Goal: Task Accomplishment & Management: Manage account settings

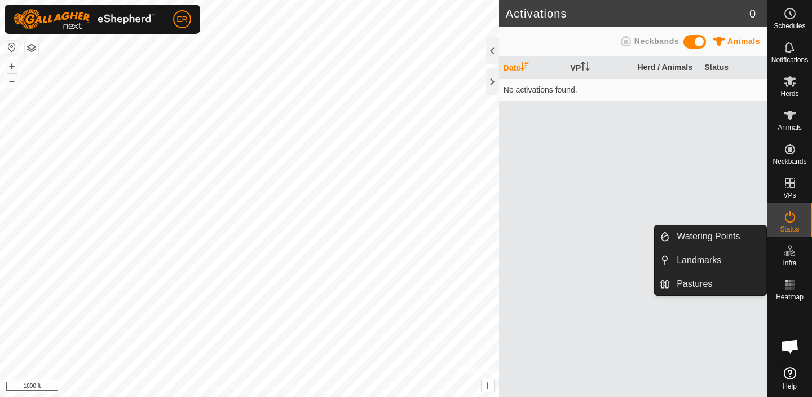
click at [791, 259] on span "Infra" at bounding box center [790, 262] width 14 height 7
click at [698, 283] on link "Pastures" at bounding box center [718, 283] width 96 height 23
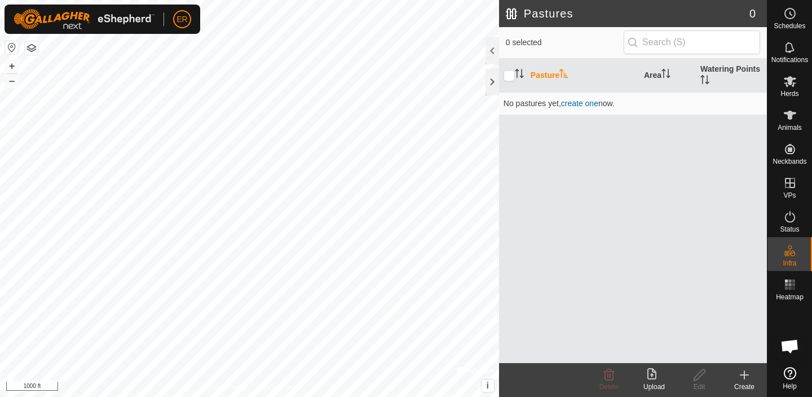
click at [655, 379] on icon at bounding box center [655, 375] width 14 height 14
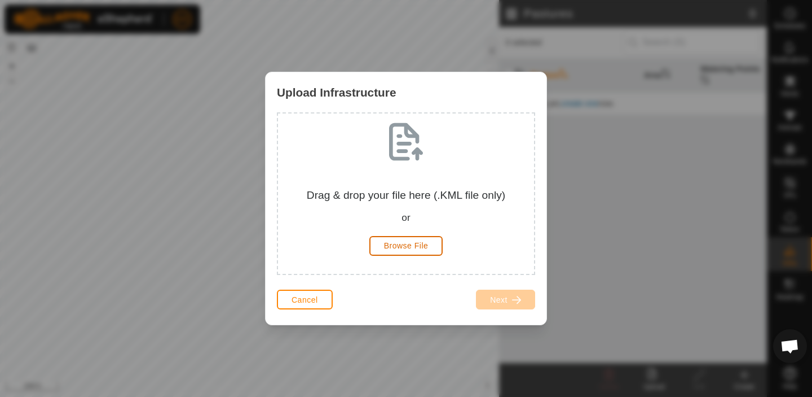
click at [416, 243] on span "Browse File" at bounding box center [406, 245] width 45 height 9
click at [312, 303] on button "Cancel" at bounding box center [305, 299] width 56 height 20
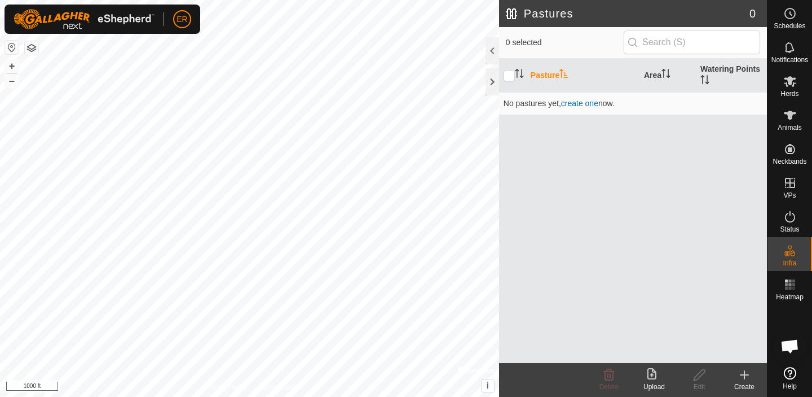
click at [745, 375] on icon at bounding box center [745, 375] width 0 height 8
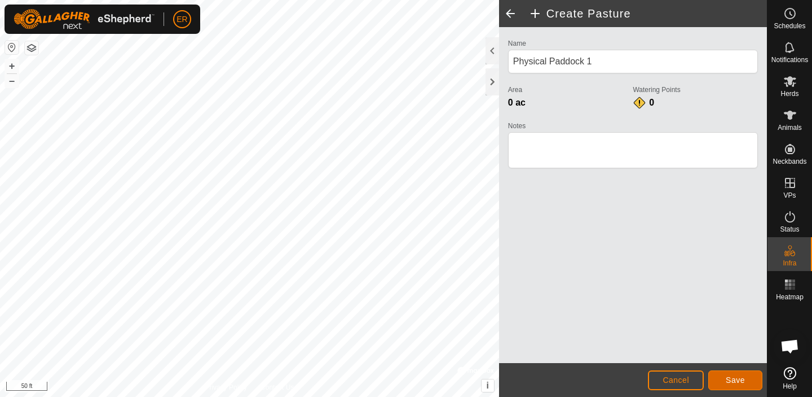
click at [741, 380] on span "Save" at bounding box center [735, 379] width 19 height 9
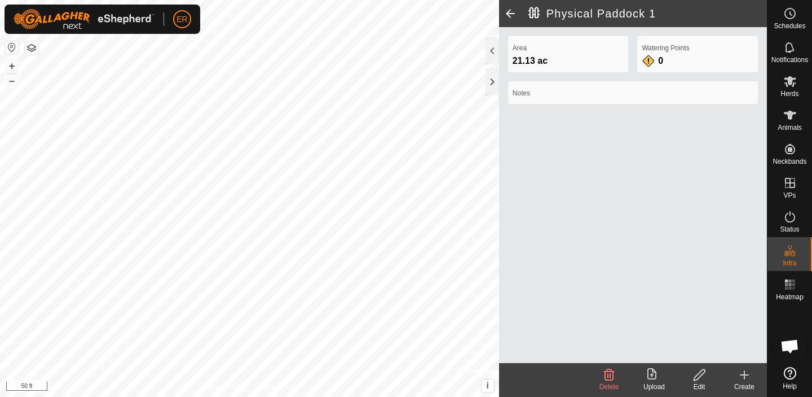
click at [703, 376] on icon at bounding box center [700, 375] width 14 height 14
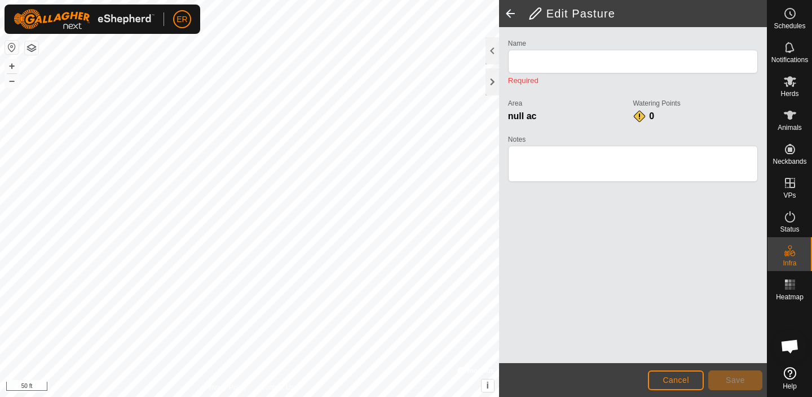
type input "Physical Paddock 1"
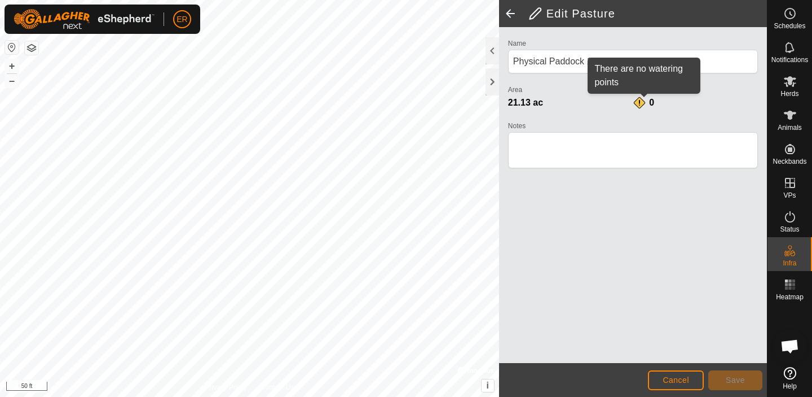
click at [651, 96] on div "0" at bounding box center [644, 103] width 23 height 14
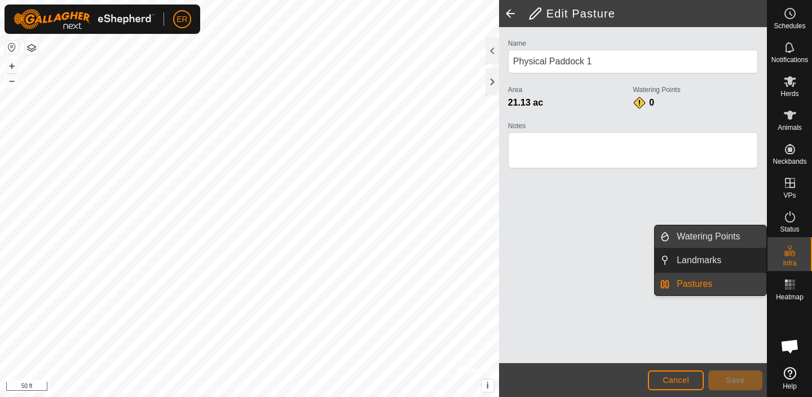
click at [716, 236] on link "Watering Points" at bounding box center [718, 236] width 96 height 23
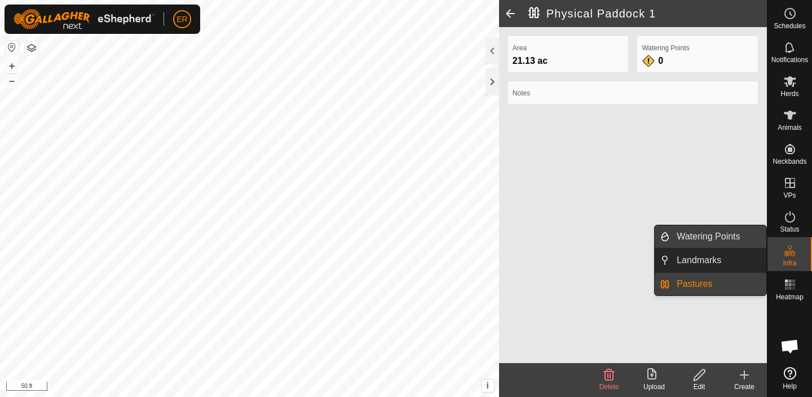
click at [691, 233] on link "Watering Points" at bounding box center [718, 236] width 96 height 23
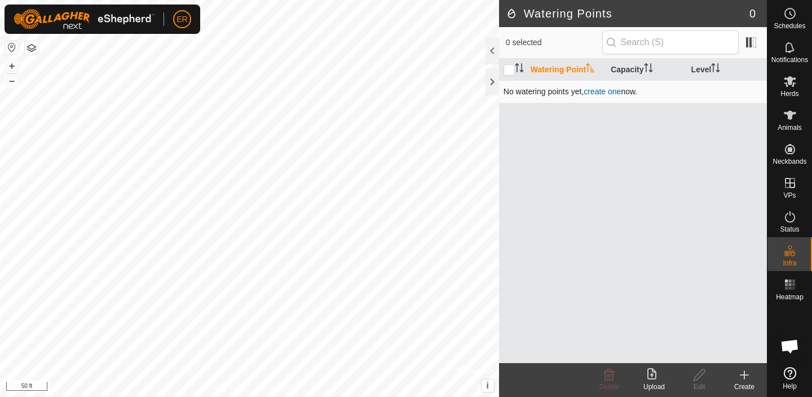
click at [594, 91] on link "create one" at bounding box center [602, 91] width 37 height 9
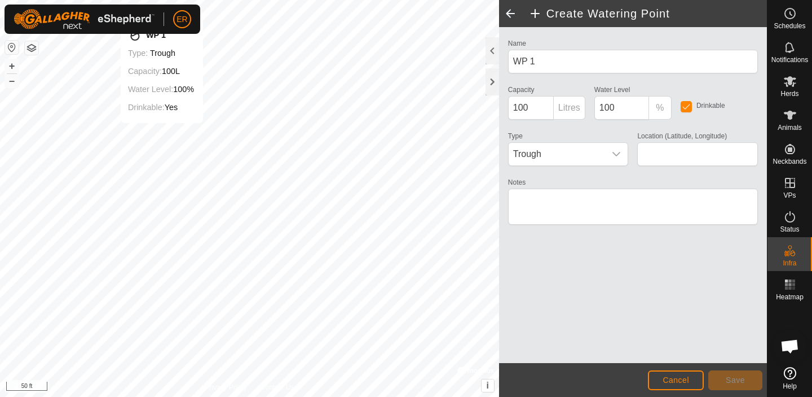
type input "45.963336, -79.718105"
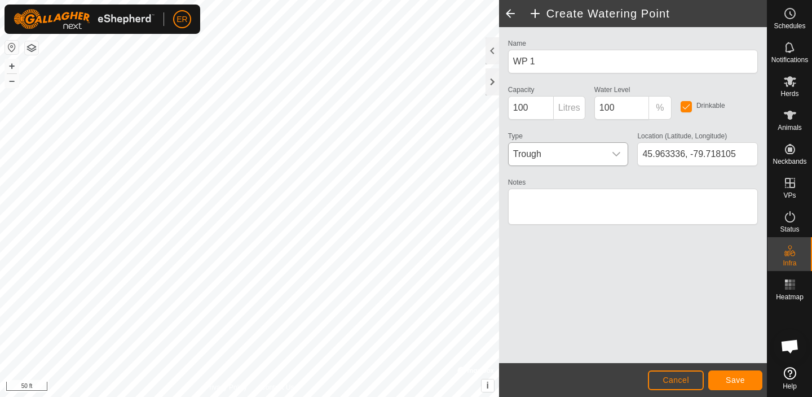
click at [615, 154] on icon "dropdown trigger" at bounding box center [617, 154] width 8 height 5
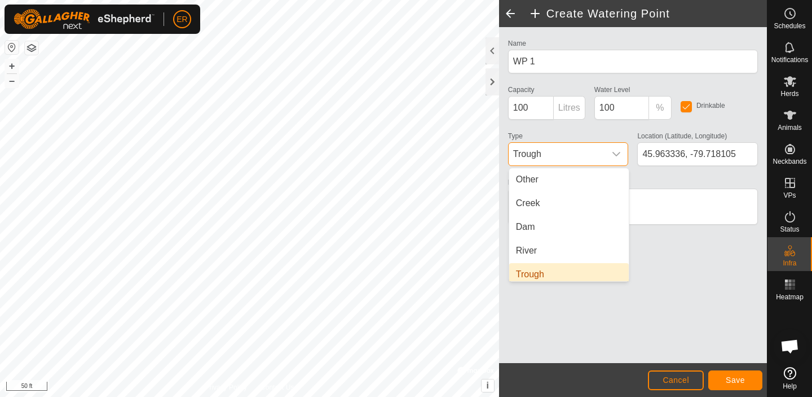
scroll to position [5, 0]
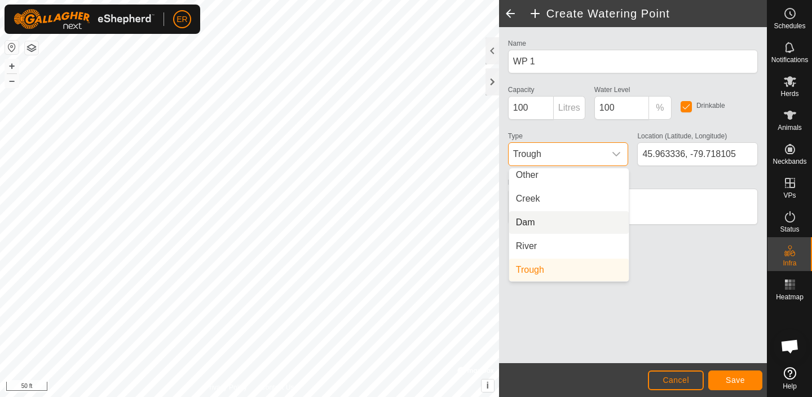
click at [528, 218] on li "Dam" at bounding box center [569, 222] width 120 height 23
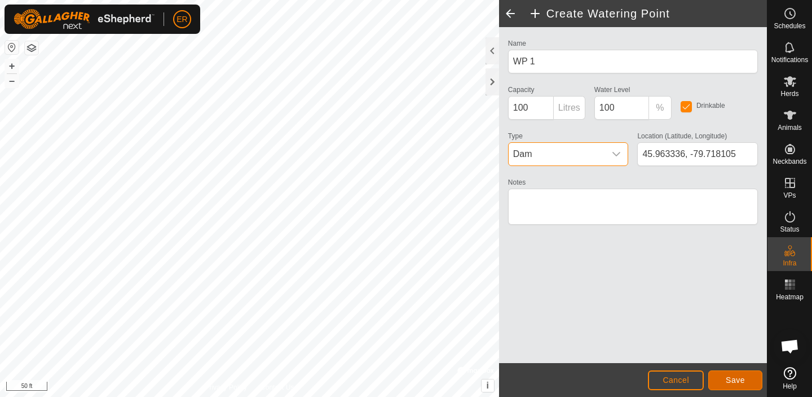
click at [743, 381] on span "Save" at bounding box center [735, 379] width 19 height 9
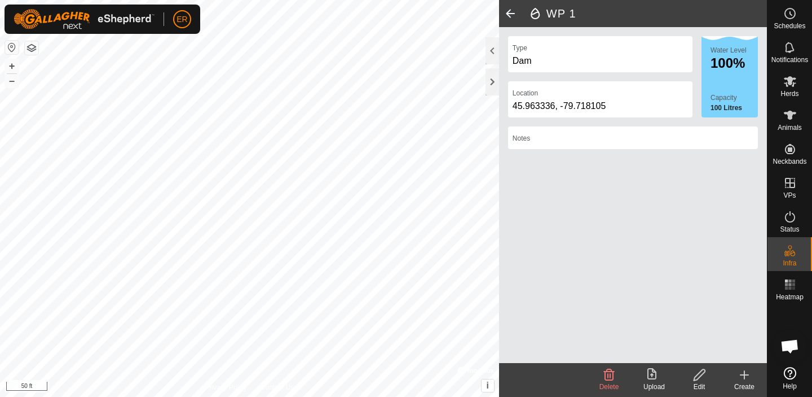
click at [698, 377] on icon at bounding box center [699, 374] width 11 height 11
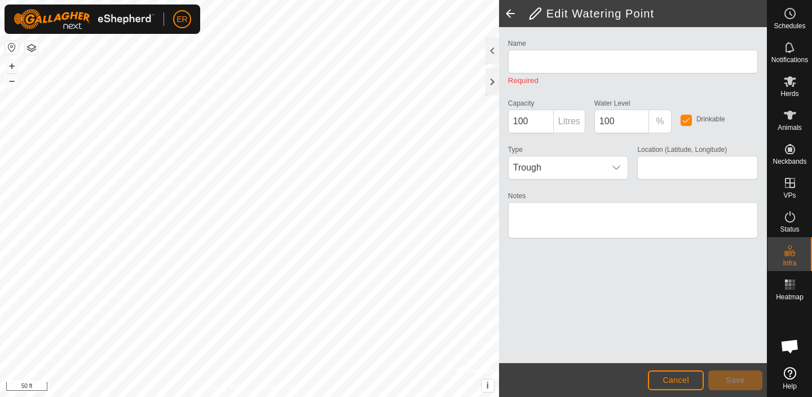
type input "WP 1"
type input "45.963336, -79.718105"
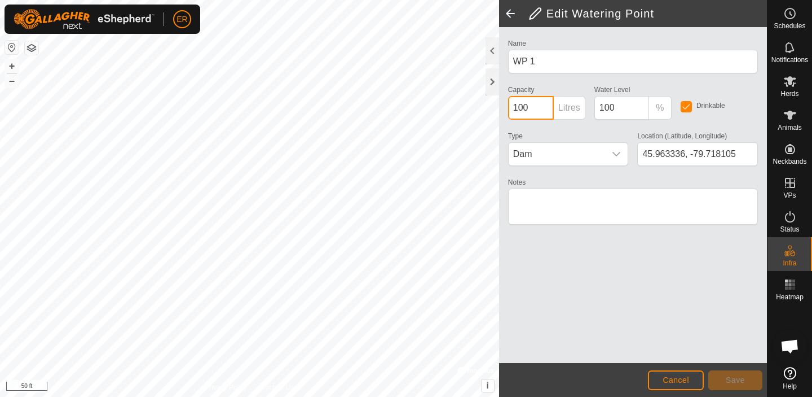
click at [531, 104] on input "100" at bounding box center [531, 108] width 46 height 24
click at [576, 106] on p-inputgroup-addon "Litres" at bounding box center [570, 108] width 32 height 24
click at [540, 111] on input "100" at bounding box center [531, 108] width 46 height 24
type input "1"
type input "20000"
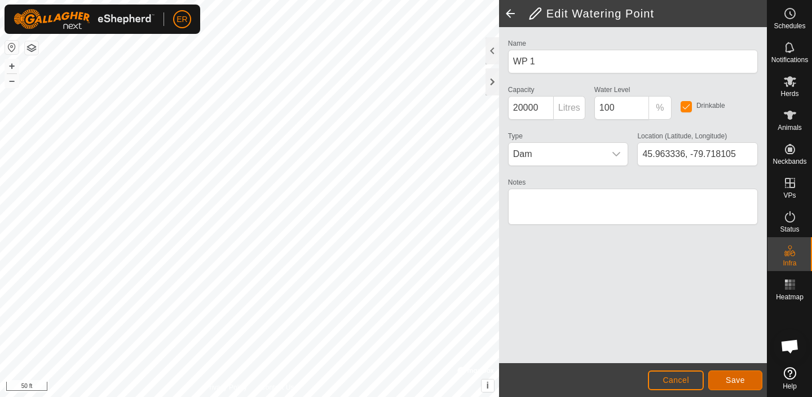
click at [752, 381] on button "Save" at bounding box center [735, 380] width 54 height 20
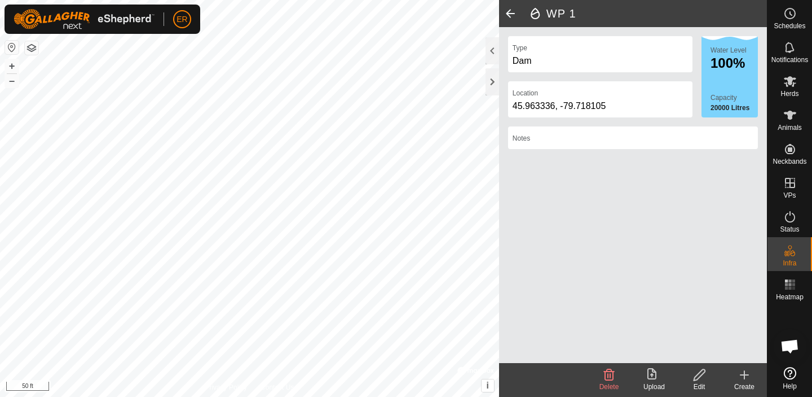
click at [507, 11] on span at bounding box center [510, 13] width 23 height 27
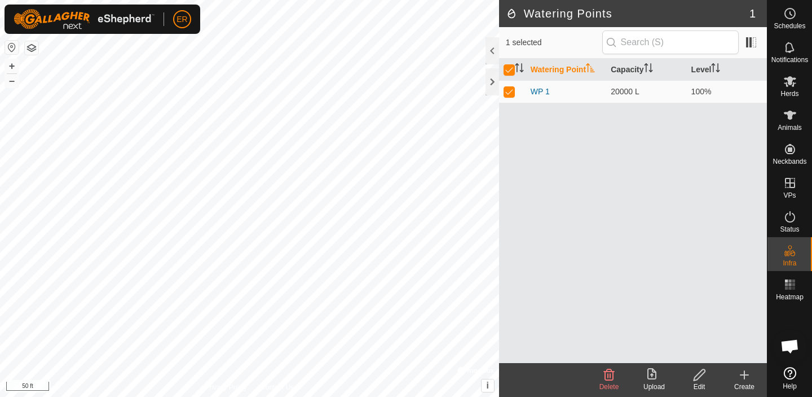
click at [749, 374] on icon at bounding box center [745, 375] width 14 height 14
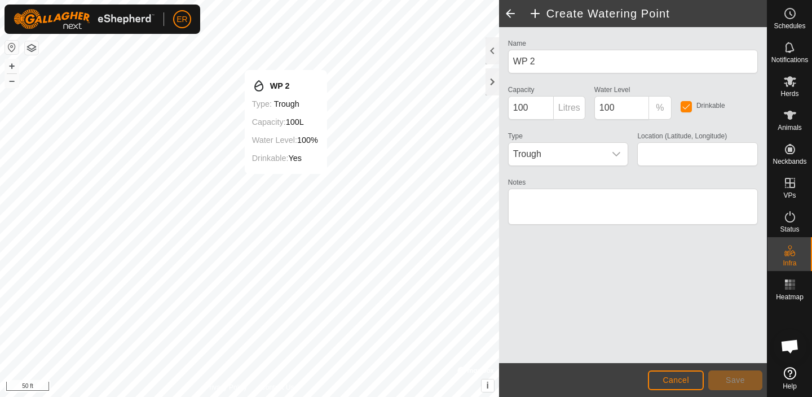
type input "45.964455, -79.718467"
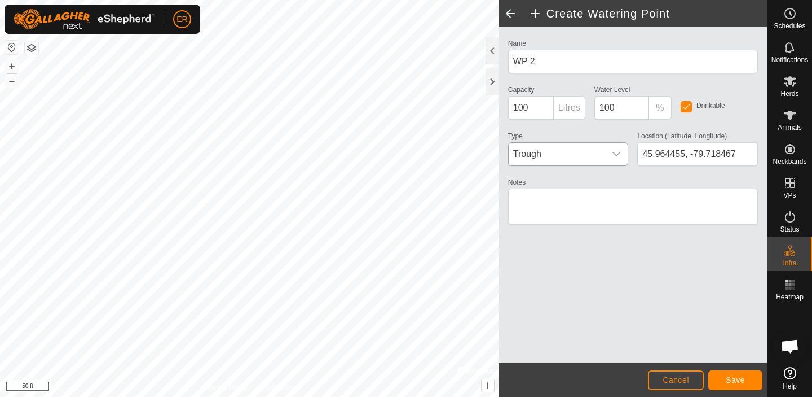
click at [615, 155] on icon "dropdown trigger" at bounding box center [617, 154] width 8 height 5
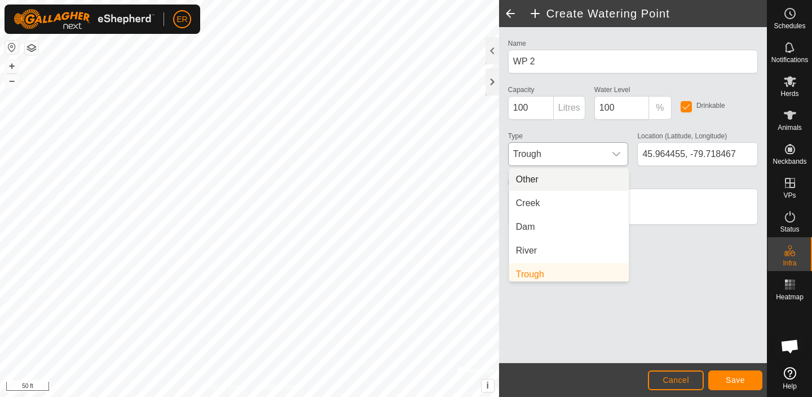
click at [532, 178] on li "Other" at bounding box center [569, 179] width 120 height 23
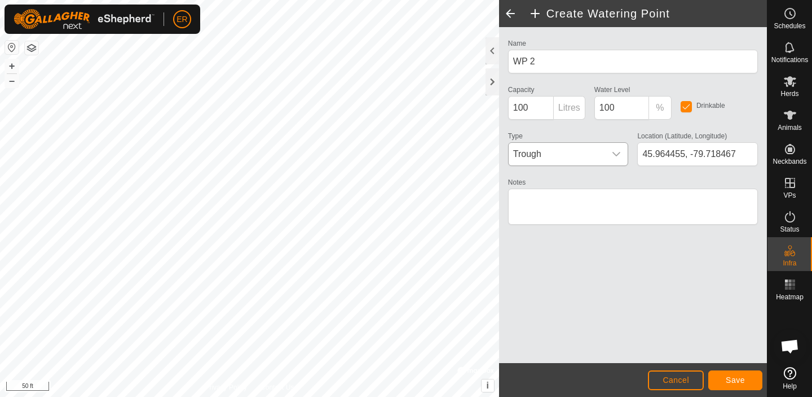
scroll to position [5, 0]
click at [533, 108] on input "100" at bounding box center [531, 108] width 46 height 24
click at [518, 107] on input "1000" at bounding box center [531, 108] width 46 height 24
type input "2000"
click at [742, 377] on span "Save" at bounding box center [735, 379] width 19 height 9
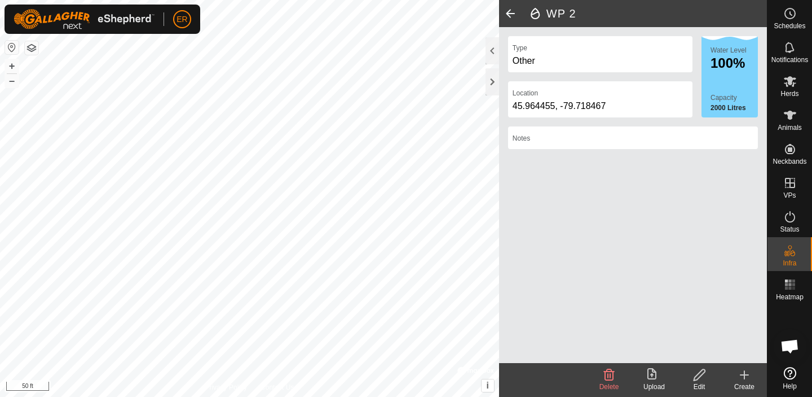
click at [513, 11] on span at bounding box center [510, 13] width 23 height 27
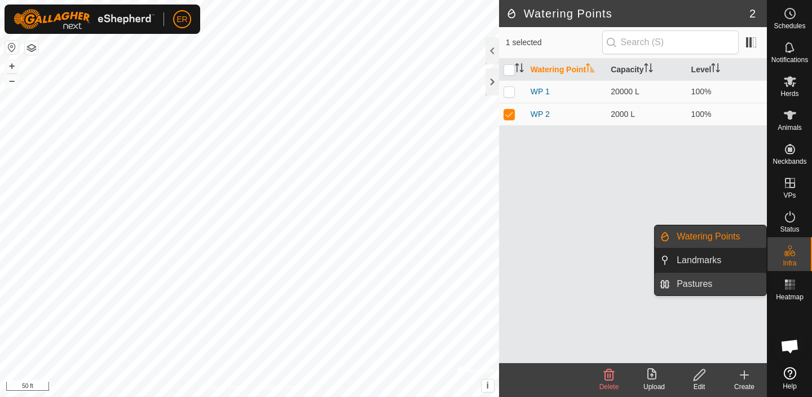
click at [699, 283] on link "Pastures" at bounding box center [718, 283] width 96 height 23
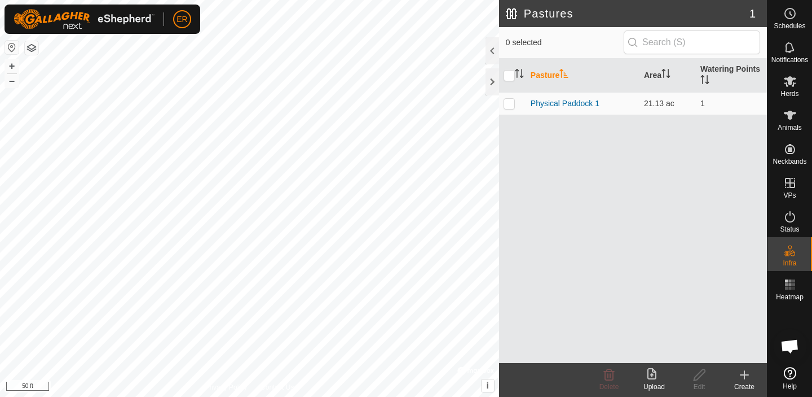
click at [750, 377] on icon at bounding box center [745, 375] width 14 height 14
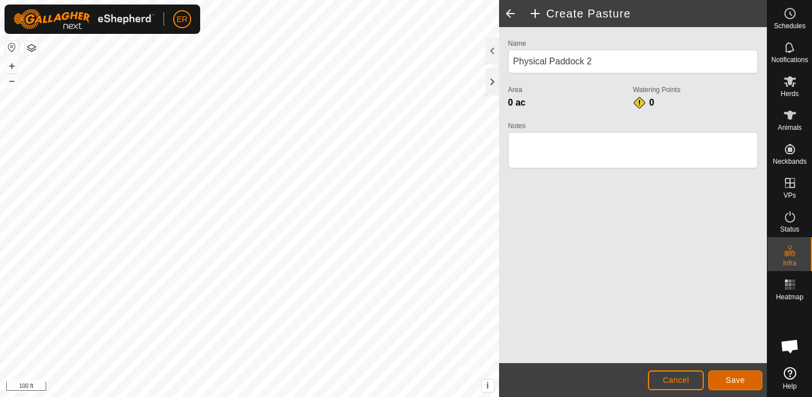
click at [728, 376] on span "Save" at bounding box center [735, 379] width 19 height 9
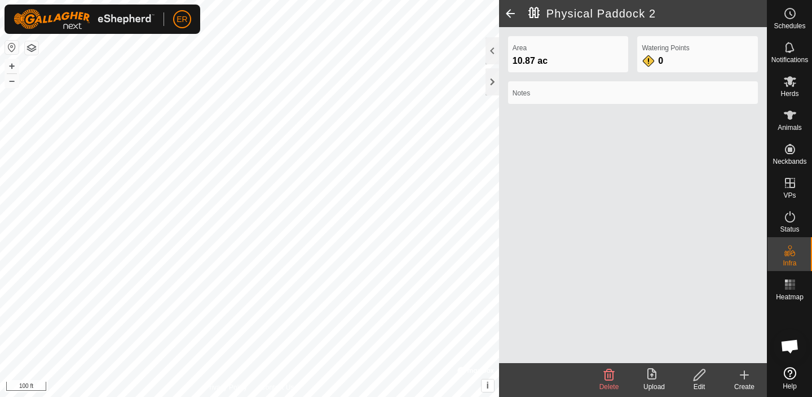
click at [620, 236] on div "Area 10.87 ac Watering Points 0 Notes" at bounding box center [633, 195] width 268 height 336
click at [655, 375] on icon at bounding box center [652, 373] width 9 height 11
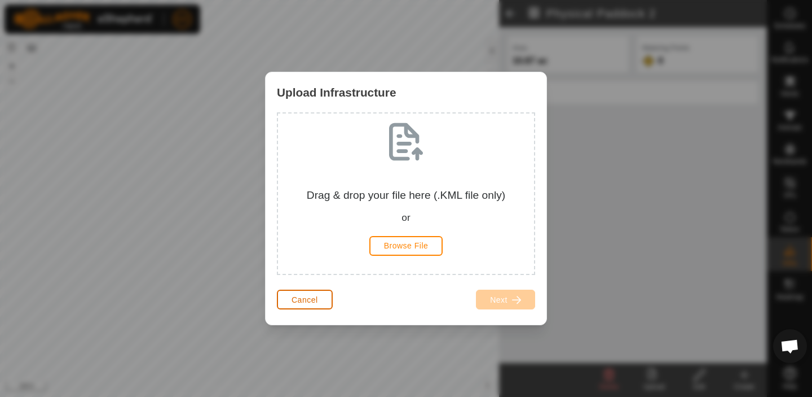
click at [315, 293] on button "Cancel" at bounding box center [305, 299] width 56 height 20
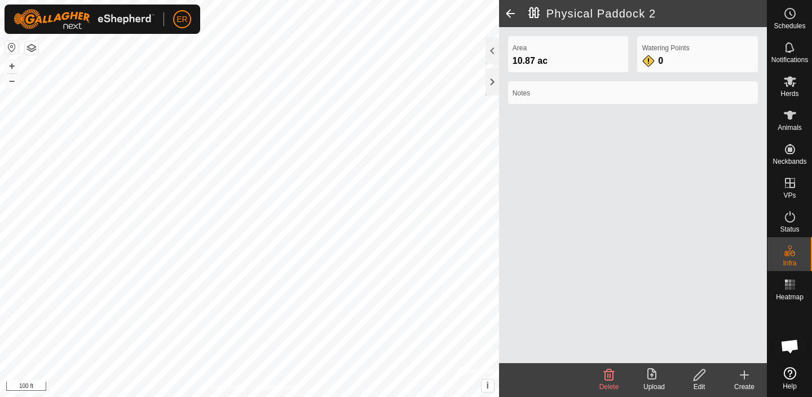
click at [510, 11] on span at bounding box center [510, 13] width 23 height 27
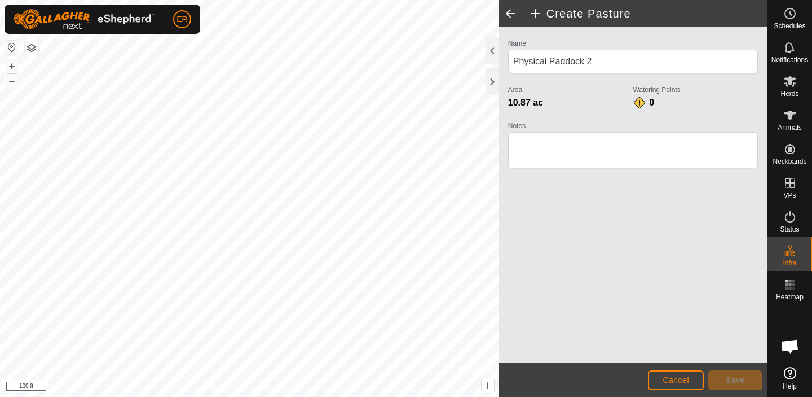
click at [535, 13] on h2 "Create Pasture" at bounding box center [647, 14] width 239 height 14
click at [510, 15] on span at bounding box center [510, 13] width 23 height 27
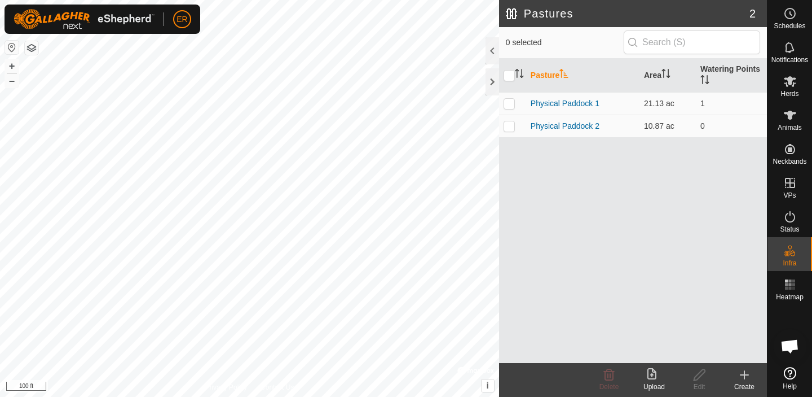
click at [741, 376] on icon at bounding box center [745, 375] width 14 height 14
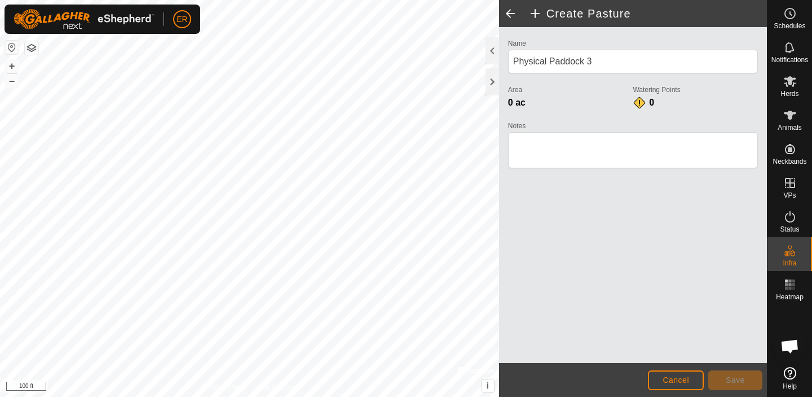
click at [499, 16] on div "Create Pasture Name Physical Paddock 3 Area 0 ac Watering Points 0 Notes Cancel…" at bounding box center [383, 198] width 767 height 397
click at [733, 380] on span "Save" at bounding box center [735, 379] width 19 height 9
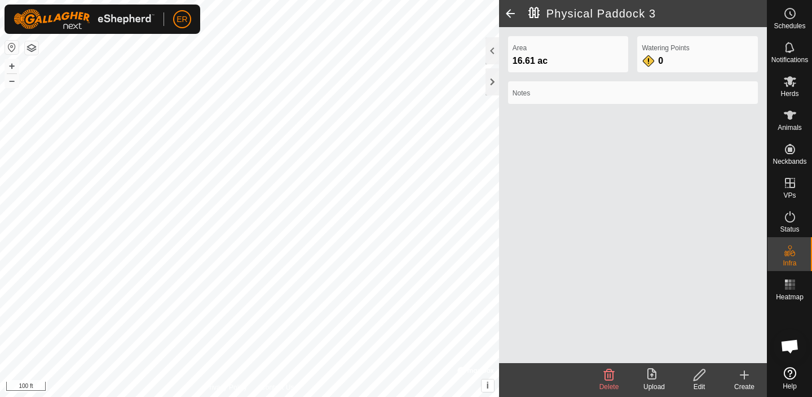
click at [509, 11] on span at bounding box center [510, 13] width 23 height 27
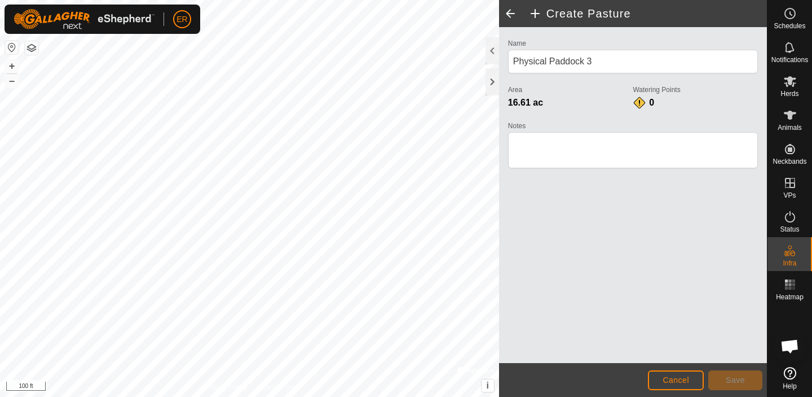
click at [510, 12] on span at bounding box center [510, 13] width 23 height 27
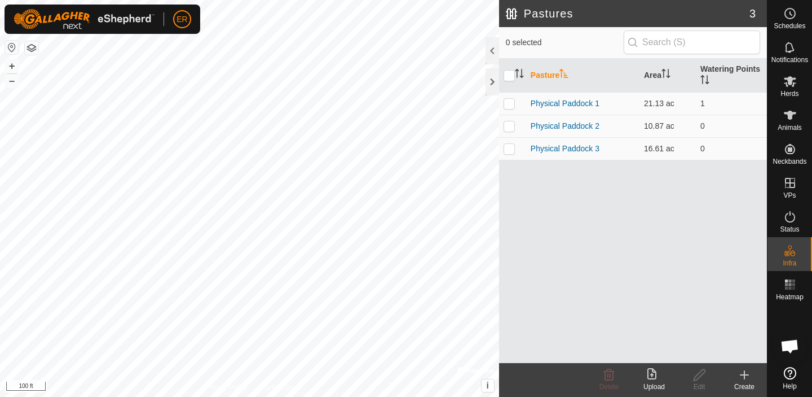
click at [746, 373] on icon at bounding box center [745, 375] width 14 height 14
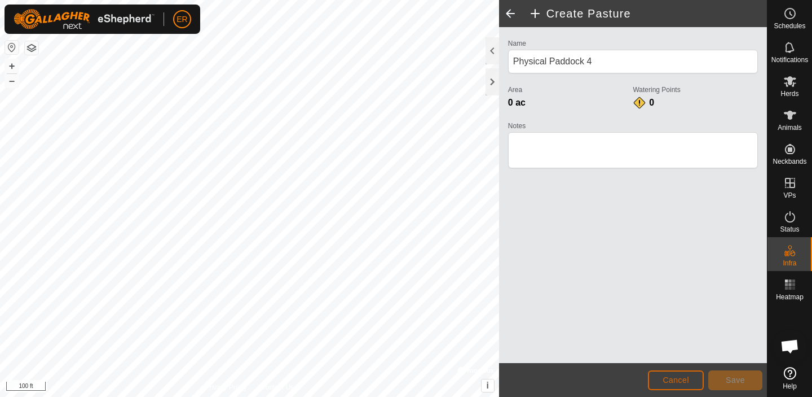
click at [654, 376] on button "Cancel" at bounding box center [676, 380] width 56 height 20
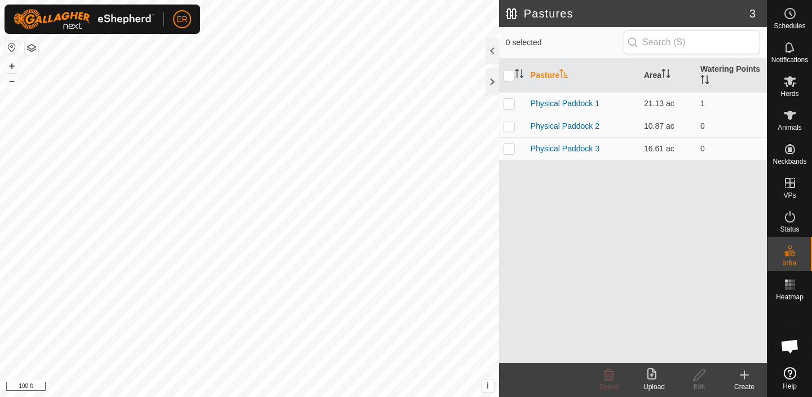
click at [746, 375] on icon at bounding box center [745, 375] width 14 height 14
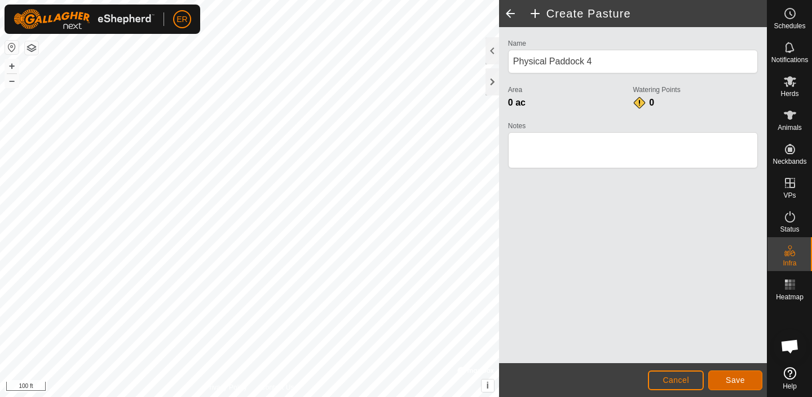
click at [739, 381] on span "Save" at bounding box center [735, 379] width 19 height 9
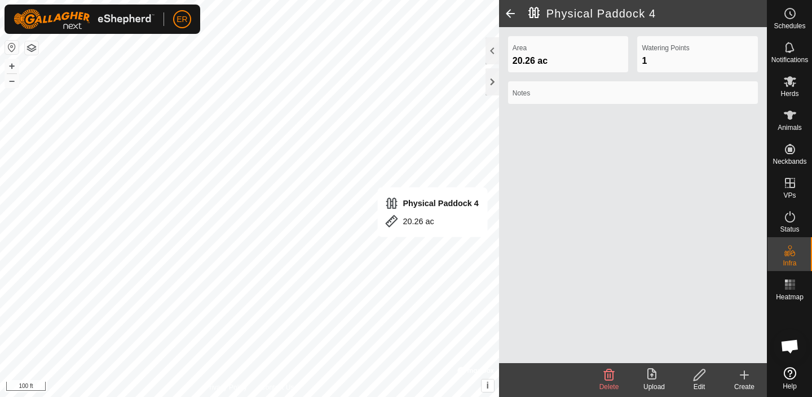
click at [513, 9] on span at bounding box center [510, 13] width 23 height 27
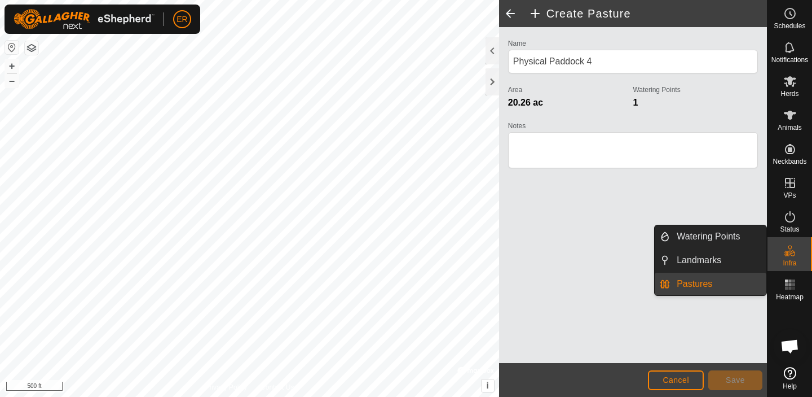
click at [790, 252] on icon at bounding box center [790, 251] width 14 height 14
click at [714, 232] on link "Watering Points" at bounding box center [718, 236] width 96 height 23
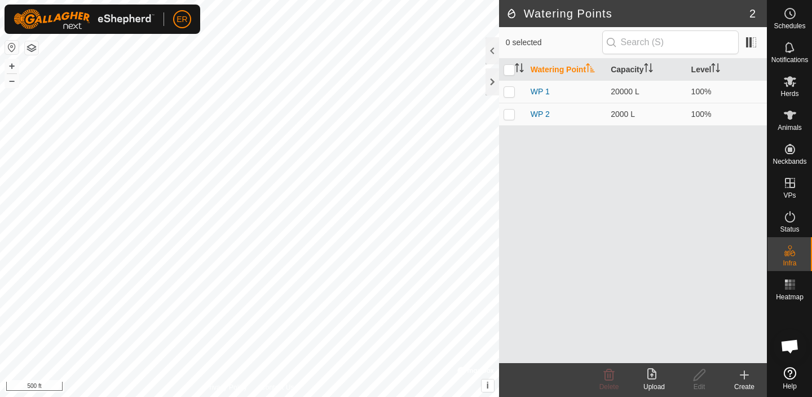
click at [752, 374] on create-svg-icon at bounding box center [744, 375] width 45 height 14
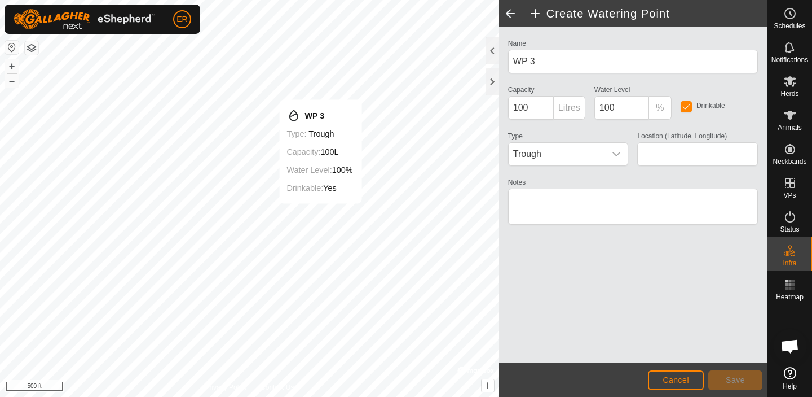
type input "45.963823, -79.717633"
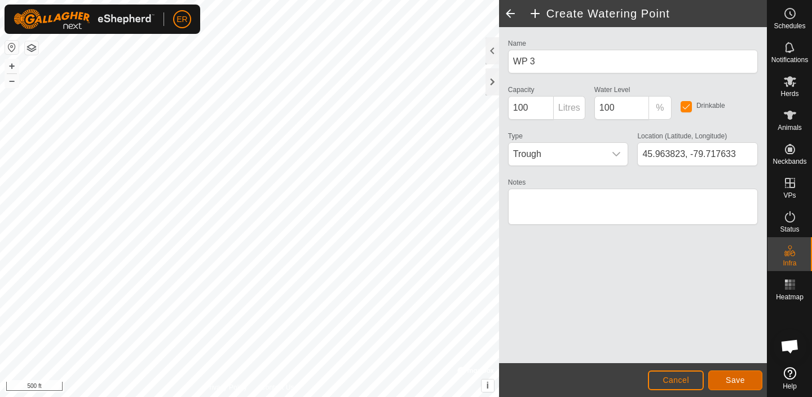
click at [734, 378] on span "Save" at bounding box center [735, 379] width 19 height 9
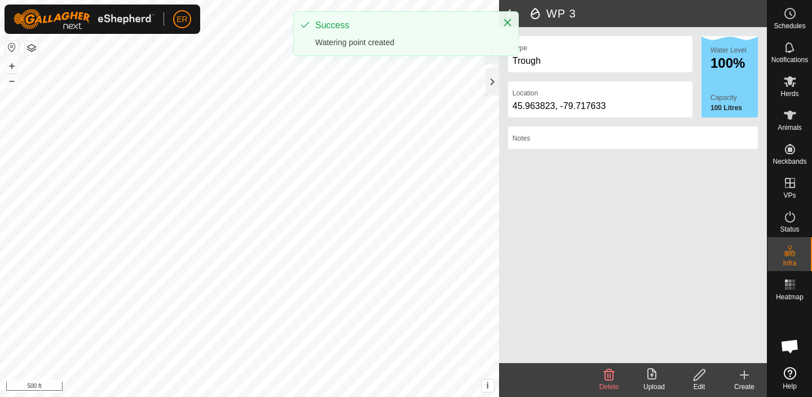
click at [746, 378] on icon at bounding box center [745, 375] width 14 height 14
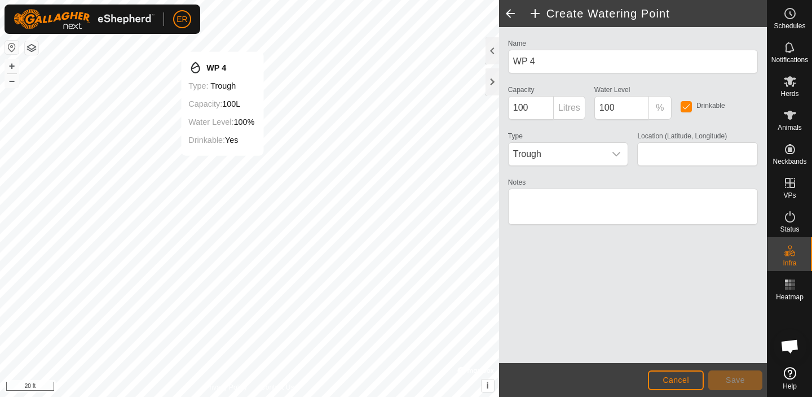
type input "45.964006, -79.717957"
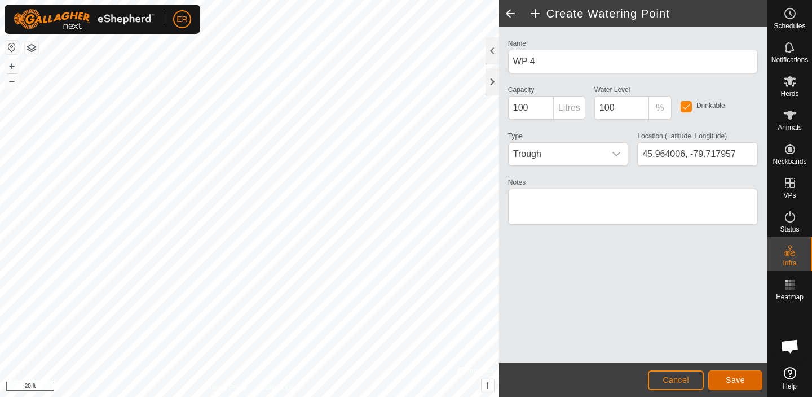
click at [741, 378] on span "Save" at bounding box center [735, 379] width 19 height 9
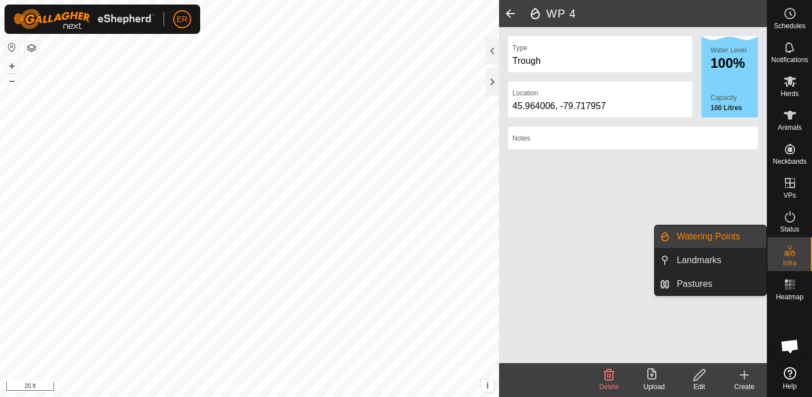
click at [793, 259] on span "Infra" at bounding box center [790, 262] width 14 height 7
click at [713, 258] on link "Landmarks" at bounding box center [718, 260] width 96 height 23
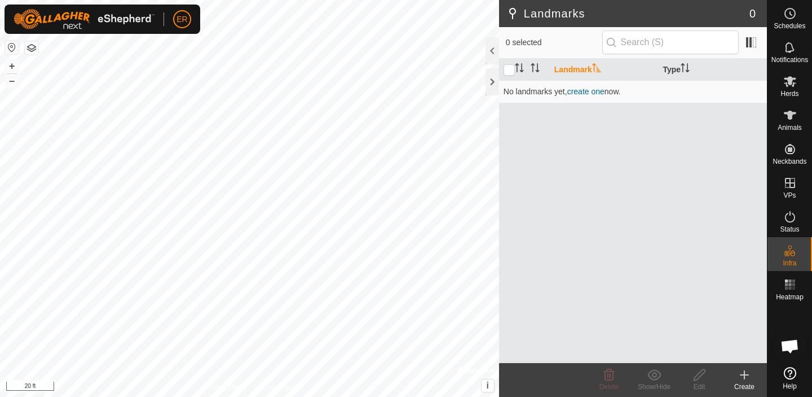
click at [747, 380] on icon at bounding box center [745, 375] width 14 height 14
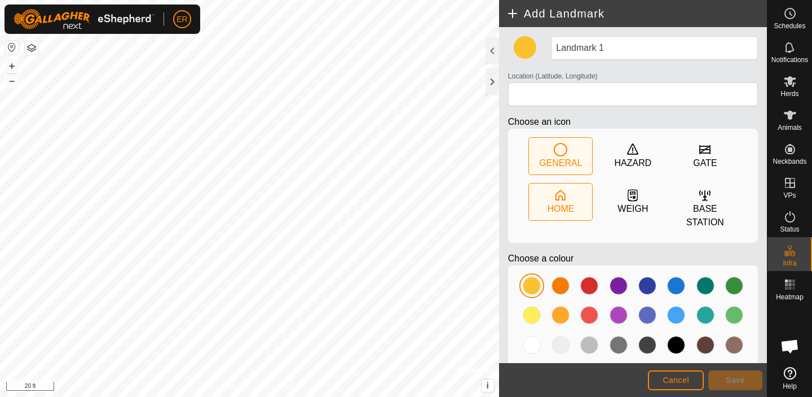
click at [544, 193] on div "HOME" at bounding box center [560, 201] width 63 height 37
type input "45.964350, -79.717402"
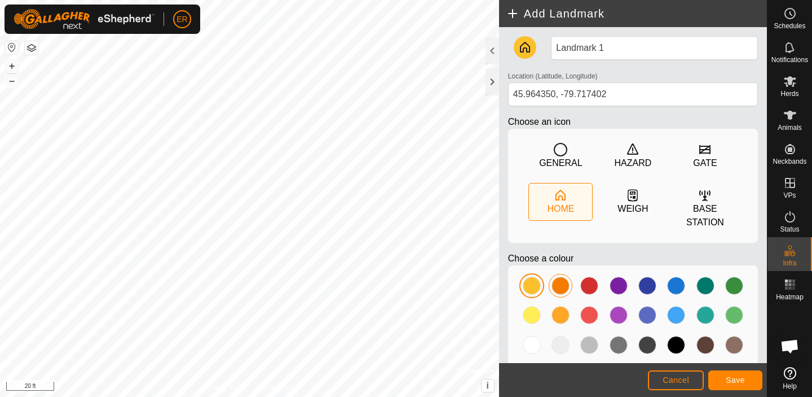
click at [561, 285] on div at bounding box center [561, 285] width 18 height 18
click at [735, 378] on span "Save" at bounding box center [735, 379] width 19 height 9
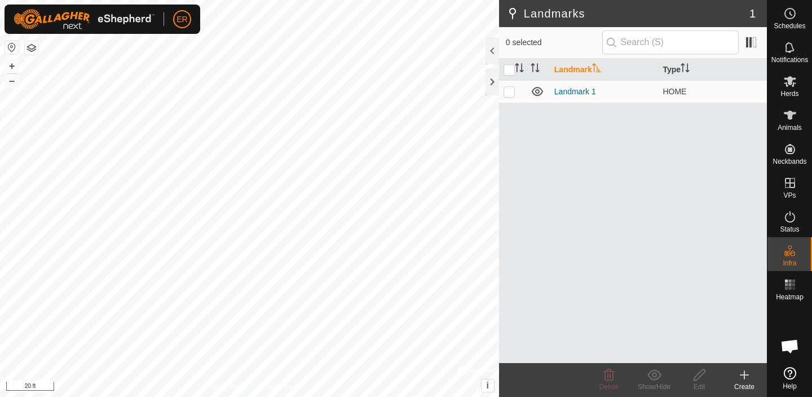
click at [743, 377] on icon at bounding box center [745, 375] width 14 height 14
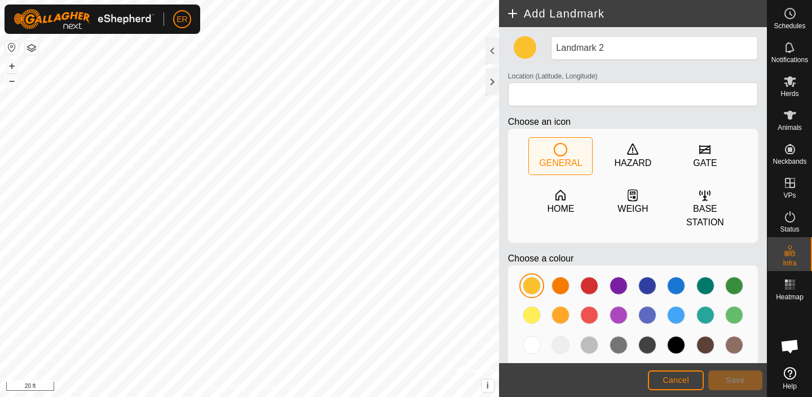
click at [554, 152] on icon at bounding box center [561, 150] width 14 height 14
click at [588, 281] on div at bounding box center [589, 285] width 18 height 18
type input "45.963946, -79.717875"
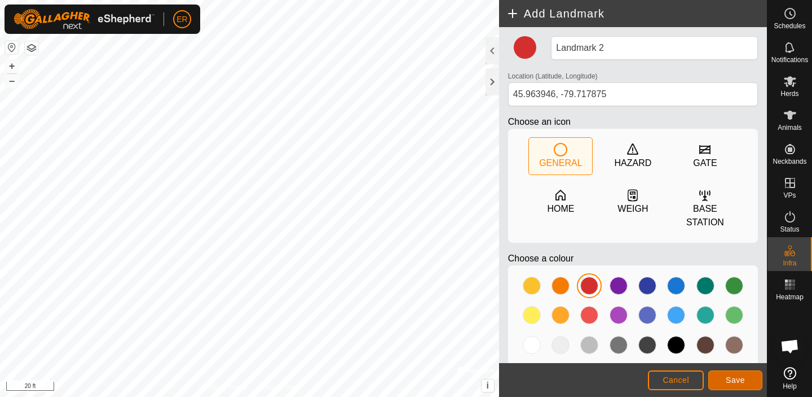
click at [728, 377] on span "Save" at bounding box center [735, 379] width 19 height 9
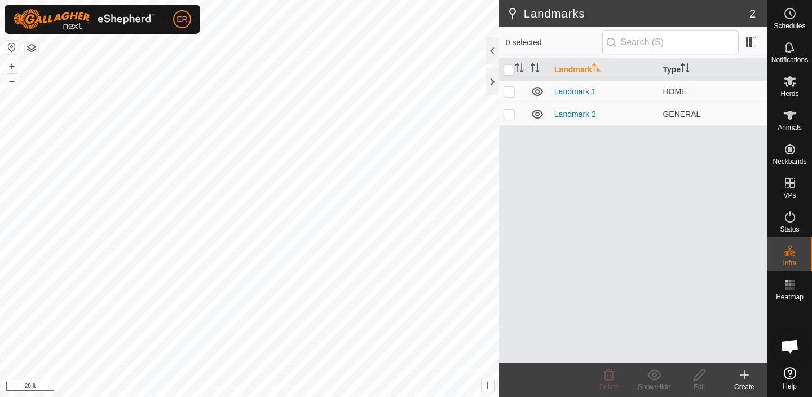
click at [742, 375] on icon at bounding box center [745, 375] width 8 height 0
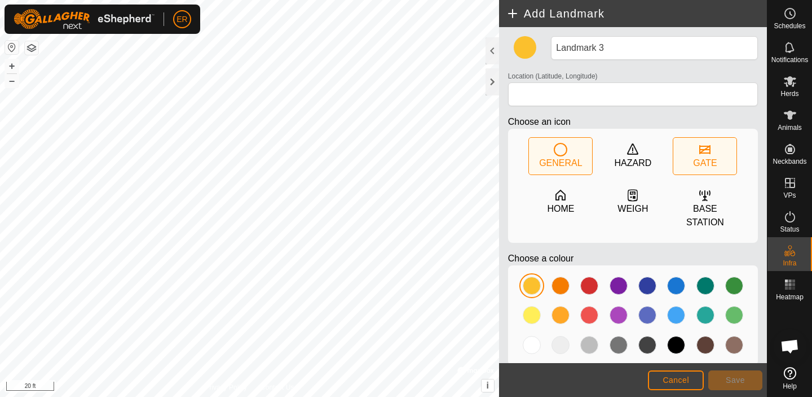
click at [706, 153] on icon at bounding box center [704, 149] width 11 height 9
click at [668, 343] on div at bounding box center [676, 345] width 18 height 18
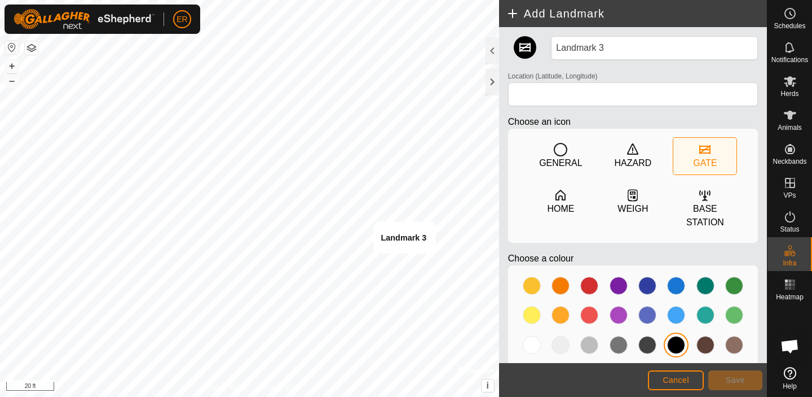
type input "45.963879, -79.717772"
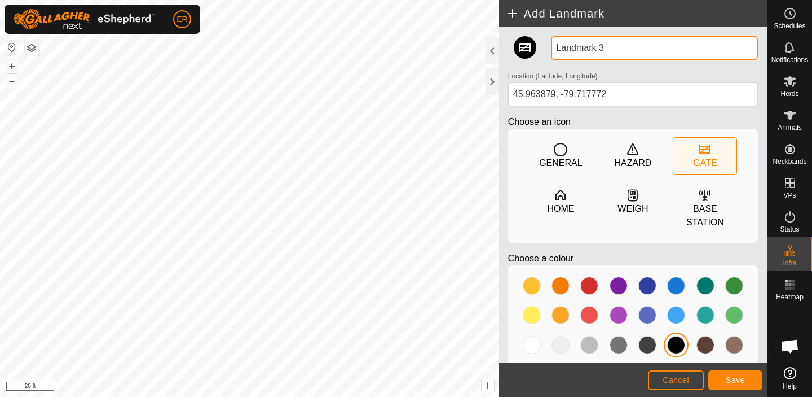
click at [593, 46] on input "Landmark 3" at bounding box center [654, 48] width 207 height 24
click at [605, 47] on input "Landmark 3" at bounding box center [654, 48] width 207 height 24
type input "L"
type input "Gate 1"
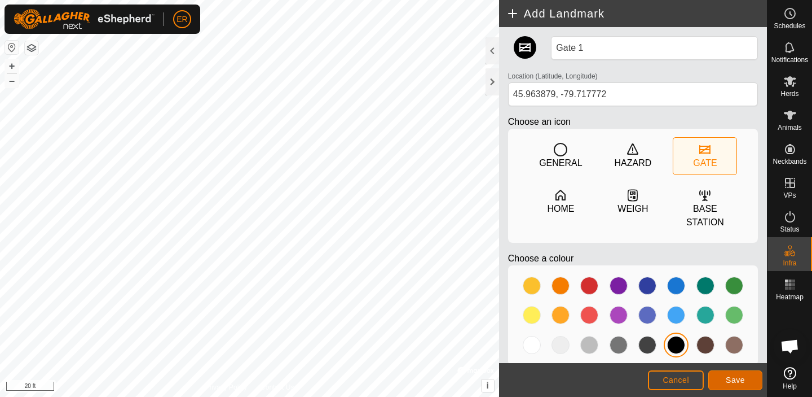
click at [734, 380] on span "Save" at bounding box center [735, 379] width 19 height 9
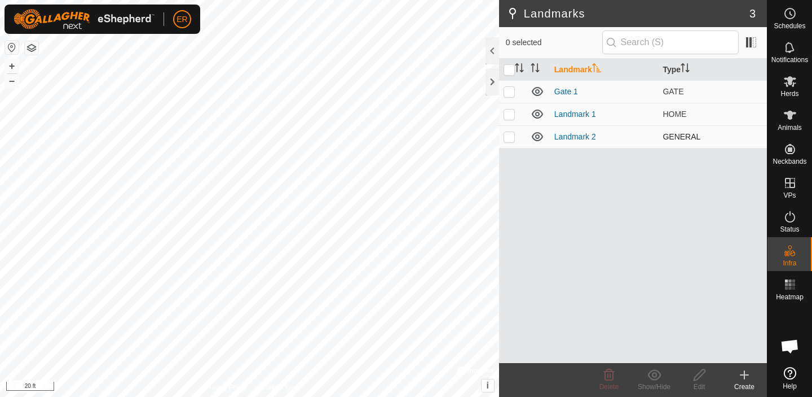
click at [684, 137] on span "GENERAL" at bounding box center [682, 136] width 38 height 9
click at [574, 137] on link "Landmark 2" at bounding box center [575, 136] width 42 height 9
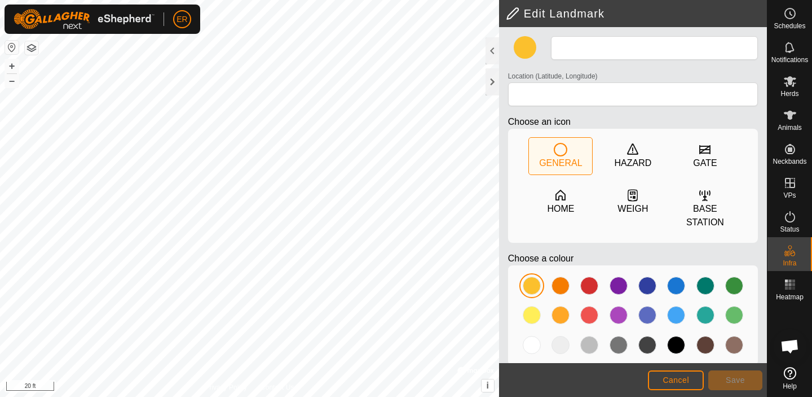
type input "Landmark 2"
type input "45.963946, -79.717875"
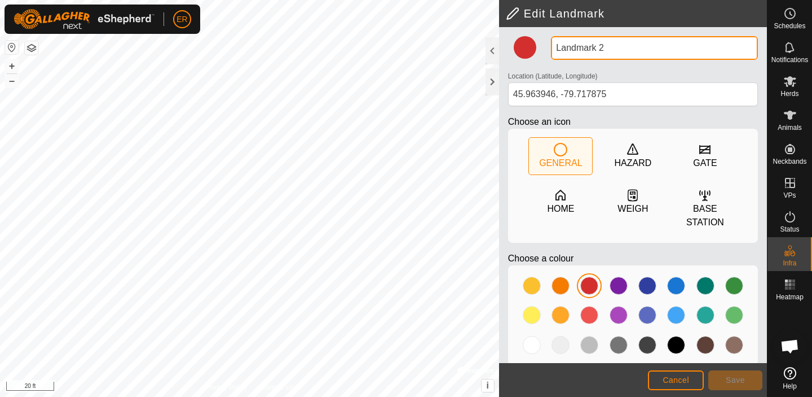
click at [610, 46] on input "Landmark 2" at bounding box center [654, 48] width 207 height 24
type input "L"
type input "Barn"
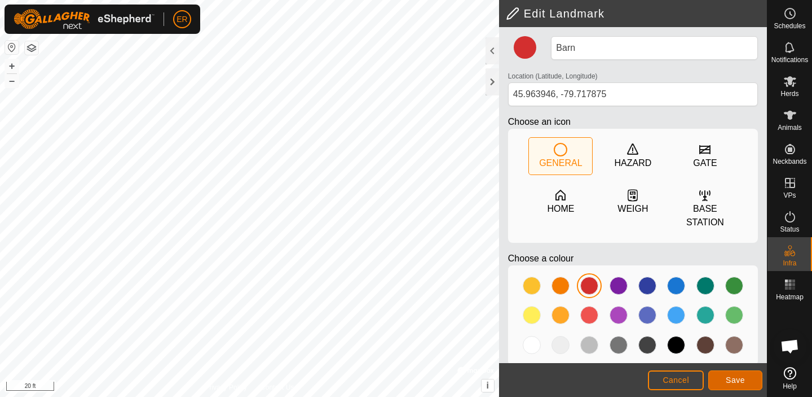
click at [744, 378] on span "Save" at bounding box center [735, 379] width 19 height 9
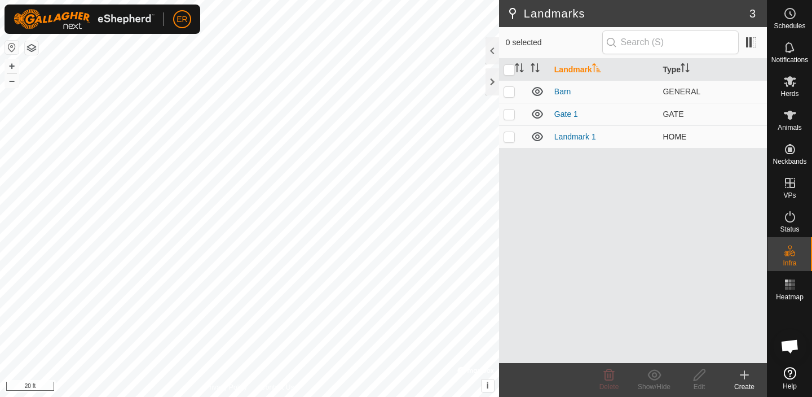
click at [600, 136] on td "Landmark 1" at bounding box center [604, 136] width 109 height 23
click at [564, 136] on link "Landmark 1" at bounding box center [575, 136] width 42 height 9
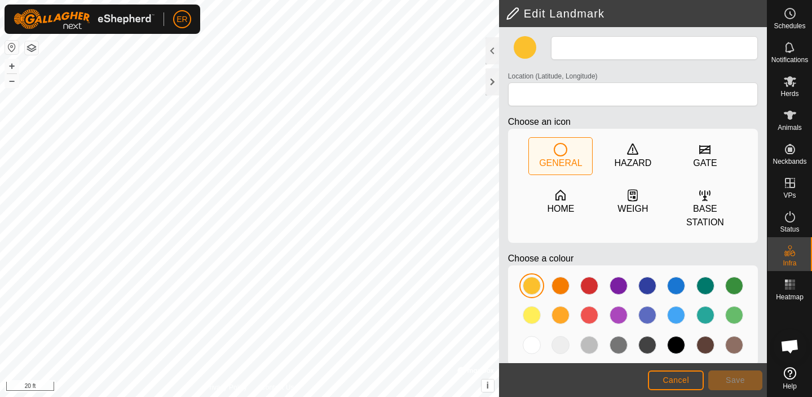
type input "Landmark 1"
type input "45.964350, -79.717402"
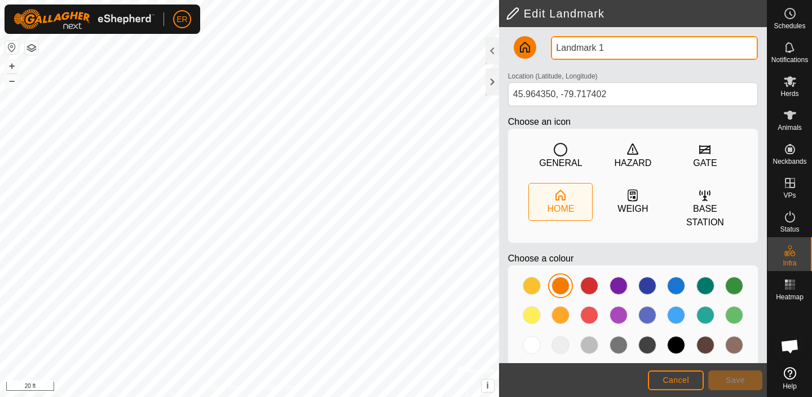
click at [613, 45] on input "Landmark 1" at bounding box center [654, 48] width 207 height 24
type input "L"
type input "House"
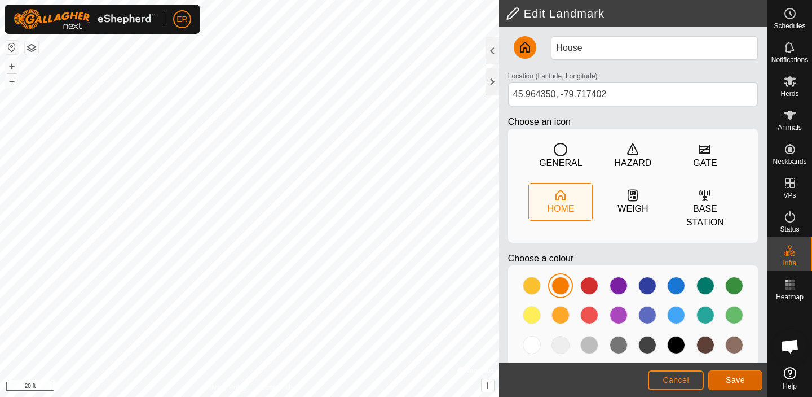
click at [728, 380] on span "Save" at bounding box center [735, 379] width 19 height 9
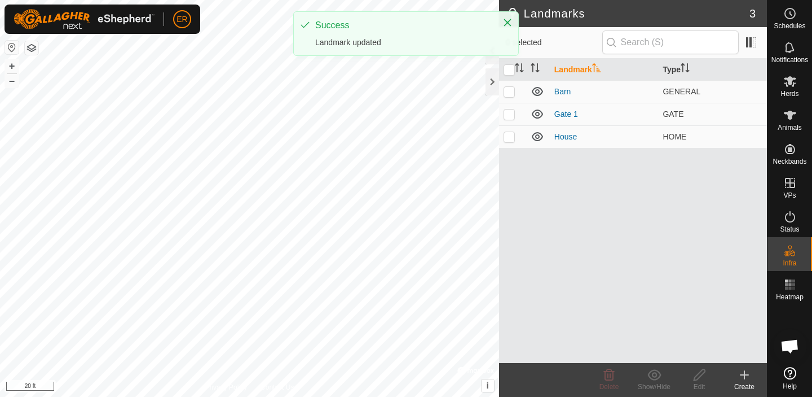
click at [752, 373] on create-svg-icon at bounding box center [744, 375] width 45 height 14
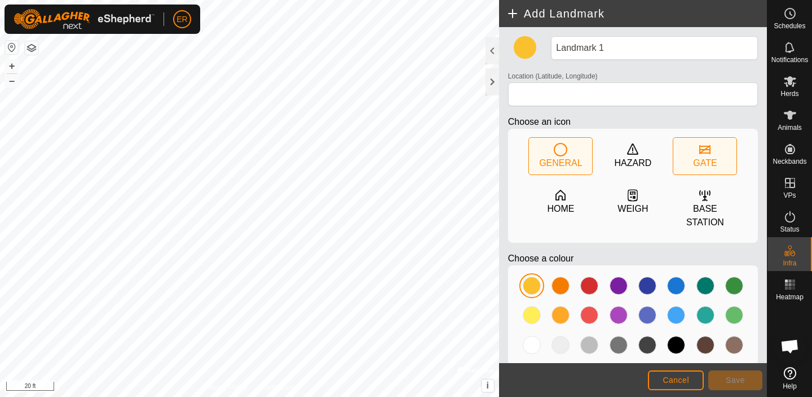
click at [712, 149] on div "GATE" at bounding box center [704, 156] width 63 height 37
click at [671, 344] on div at bounding box center [676, 345] width 18 height 18
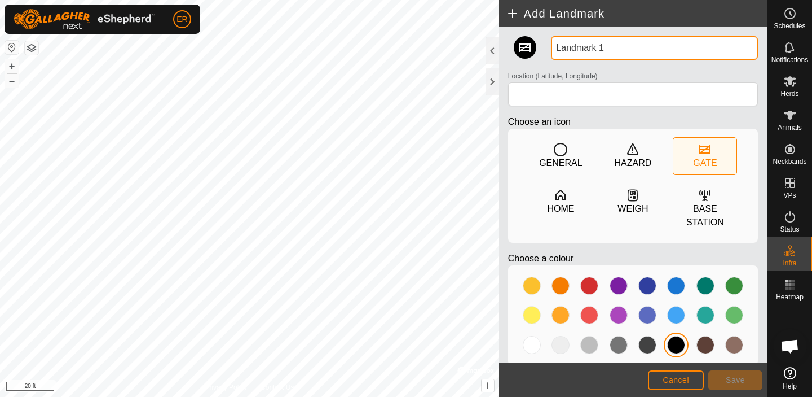
click at [606, 45] on input "Landmark 1" at bounding box center [654, 48] width 207 height 24
type input "L"
type input "Gate 2"
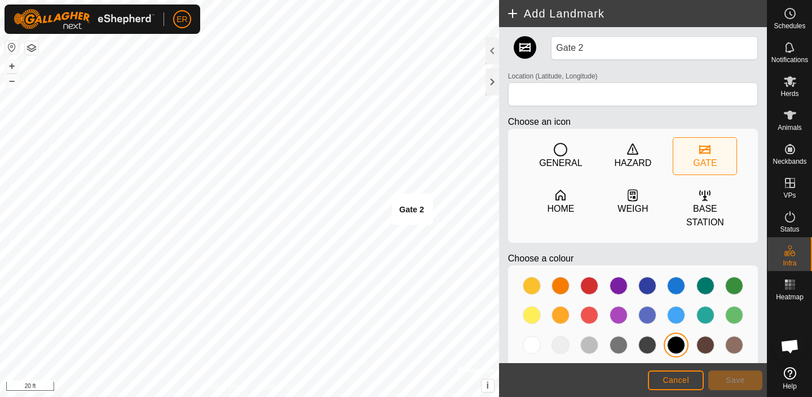
type input "45.963912, -79.717759"
click at [752, 376] on button "Save" at bounding box center [735, 380] width 54 height 20
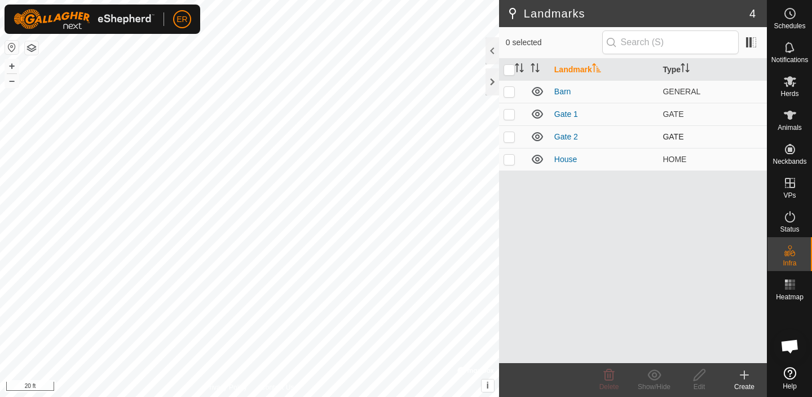
click at [660, 135] on div "Landmarks 4 0 selected Landmark Type Barn [GEOGRAPHIC_DATA] 1 GATE Gate 2 GATE …" at bounding box center [383, 198] width 767 height 397
click at [577, 27] on div "Landmarks 4 0 selected Landmark Type Barn [GEOGRAPHIC_DATA] 1 GATE Gate 2 GATE …" at bounding box center [383, 198] width 767 height 397
click at [562, 0] on html "ER Schedules Notifications Herds Animals Neckbands VPs Status Infra Heatmap Hel…" at bounding box center [406, 198] width 812 height 397
click at [747, 376] on icon at bounding box center [745, 375] width 14 height 14
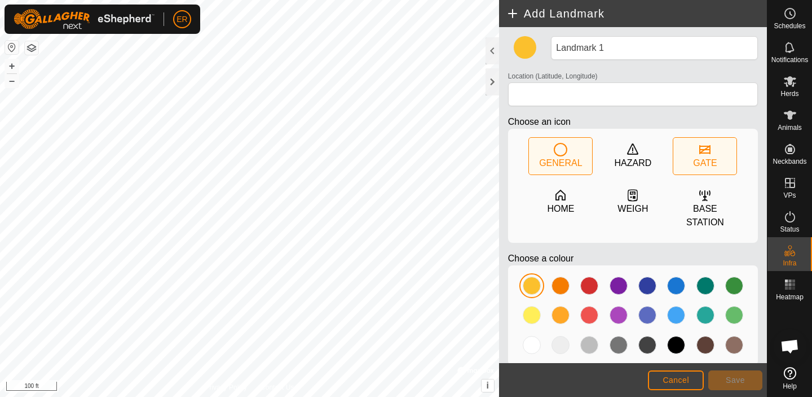
click at [703, 143] on icon at bounding box center [705, 150] width 14 height 14
click at [672, 339] on div at bounding box center [676, 345] width 18 height 18
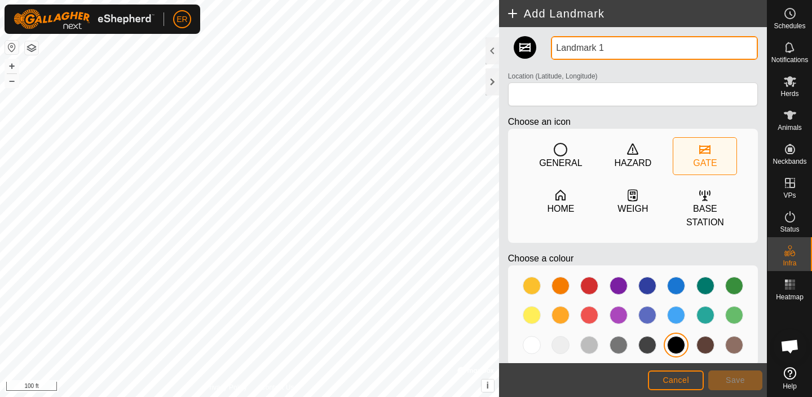
click at [607, 50] on input "Landmark 1" at bounding box center [654, 48] width 207 height 24
type input "L"
type input "Gate 3"
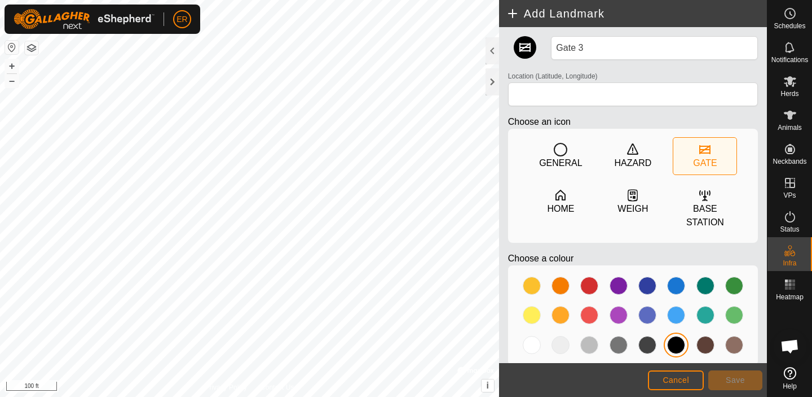
type input "45.962606, -79.720601"
click at [728, 375] on span "Save" at bounding box center [735, 379] width 19 height 9
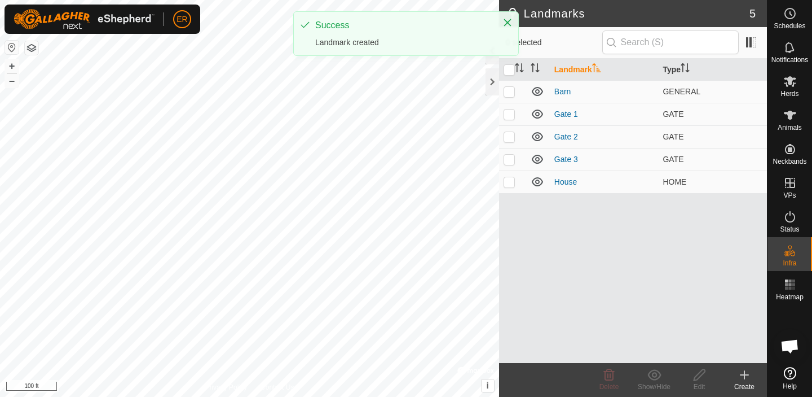
click at [742, 378] on icon at bounding box center [745, 375] width 14 height 14
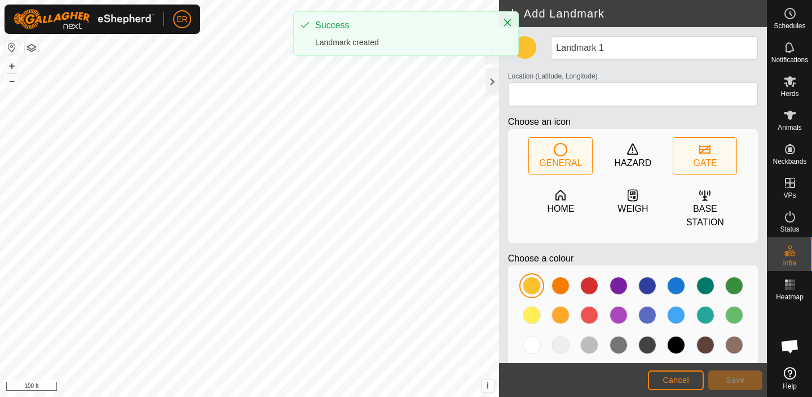
click at [698, 148] on icon at bounding box center [705, 150] width 14 height 14
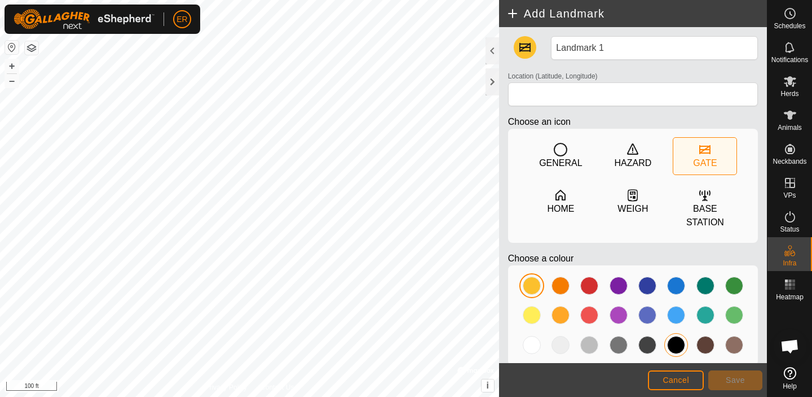
drag, startPoint x: 668, startPoint y: 349, endPoint x: 652, endPoint y: 321, distance: 32.1
click at [668, 348] on div at bounding box center [676, 345] width 18 height 18
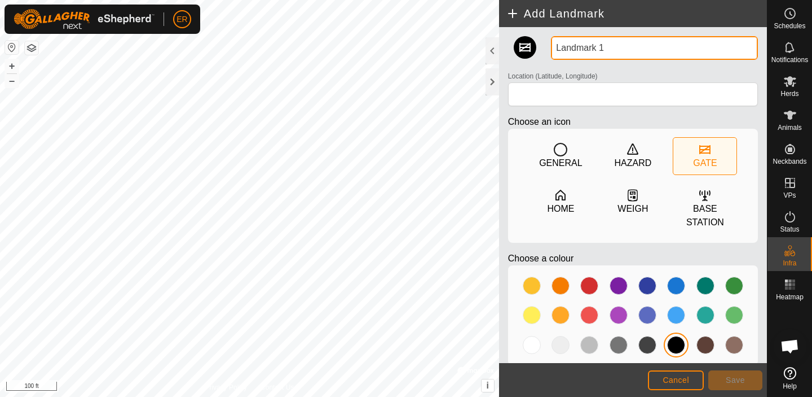
click at [605, 48] on input "Landmark 1" at bounding box center [654, 48] width 207 height 24
type input "L"
type input "Gate 4"
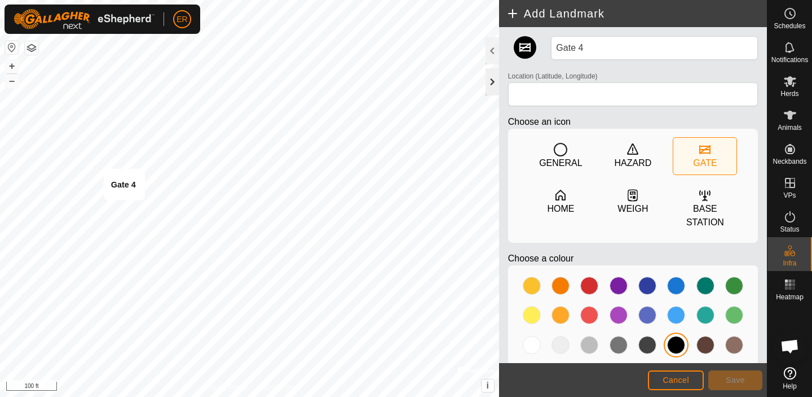
type input "45.962587, -79.721486"
click at [741, 380] on span "Save" at bounding box center [735, 379] width 19 height 9
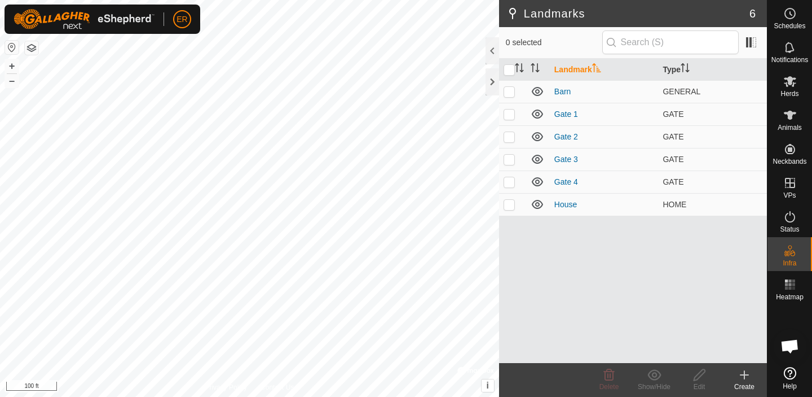
click at [338, 0] on html "ER Schedules Notifications Herds Animals Neckbands VPs Status Infra Heatmap Hel…" at bounding box center [406, 198] width 812 height 397
click at [751, 376] on create-svg-icon at bounding box center [744, 375] width 45 height 14
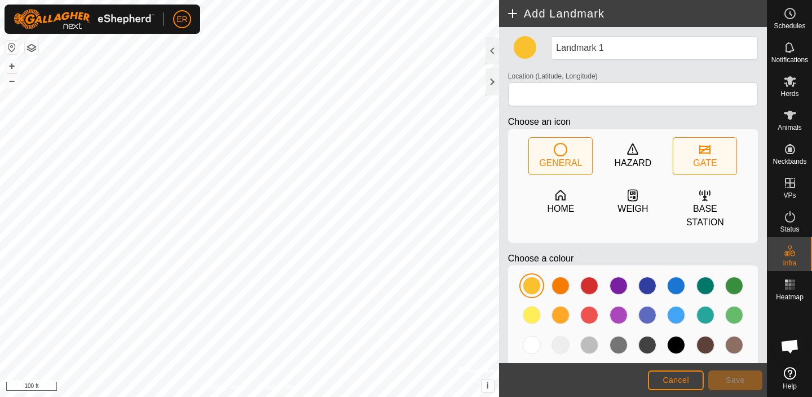
click at [707, 155] on icon at bounding box center [705, 150] width 14 height 14
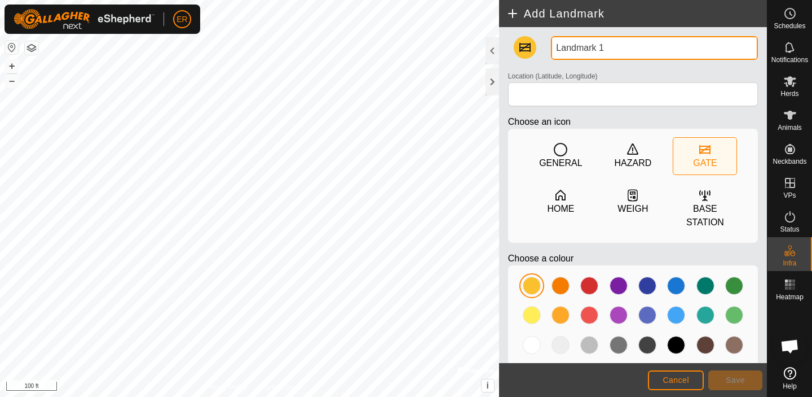
click at [607, 47] on input "Landmark 1" at bounding box center [654, 48] width 207 height 24
type input "L"
type input "Gate 5"
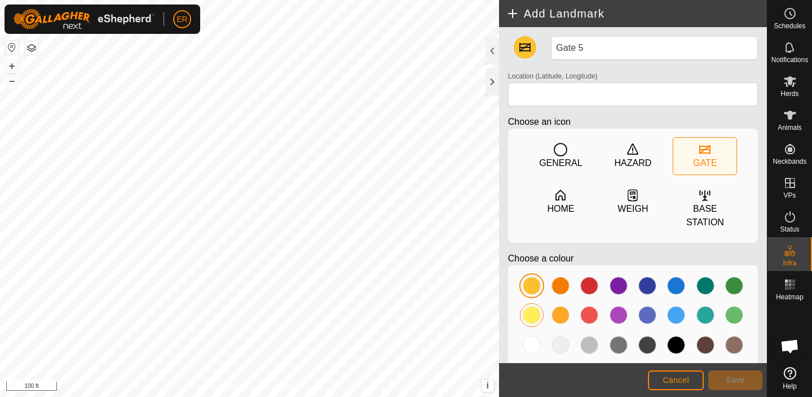
drag, startPoint x: 670, startPoint y: 342, endPoint x: 538, endPoint y: 319, distance: 134.6
click at [668, 340] on div at bounding box center [676, 345] width 18 height 18
type input "45.958597, -79.720139"
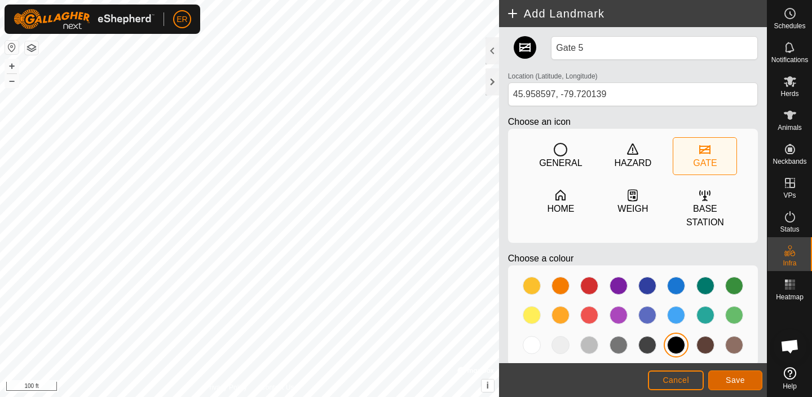
click at [738, 377] on span "Save" at bounding box center [735, 379] width 19 height 9
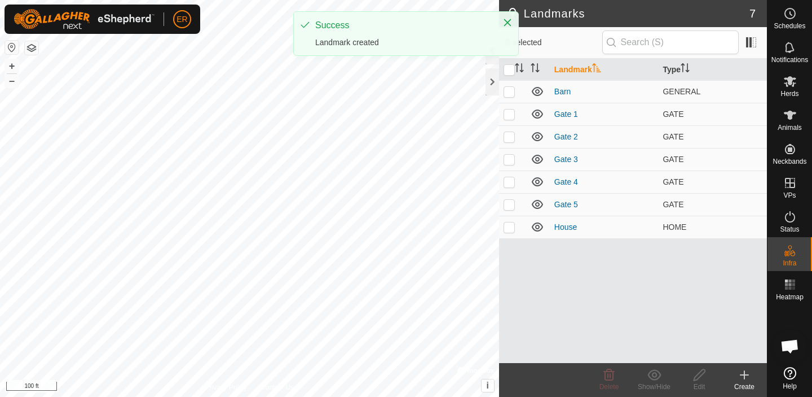
click at [745, 378] on icon at bounding box center [745, 375] width 0 height 8
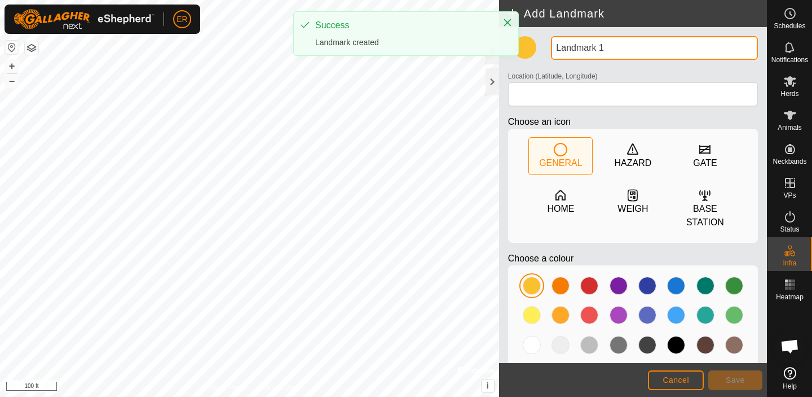
click at [605, 50] on input "Landmark 1" at bounding box center [654, 48] width 207 height 24
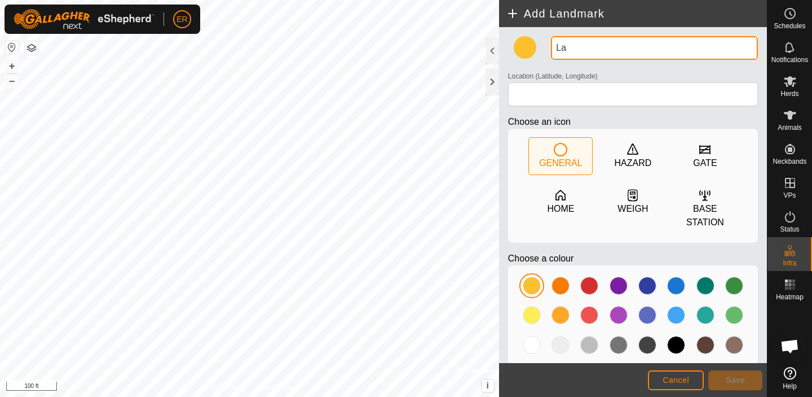
type input "L"
type input "Gate 6"
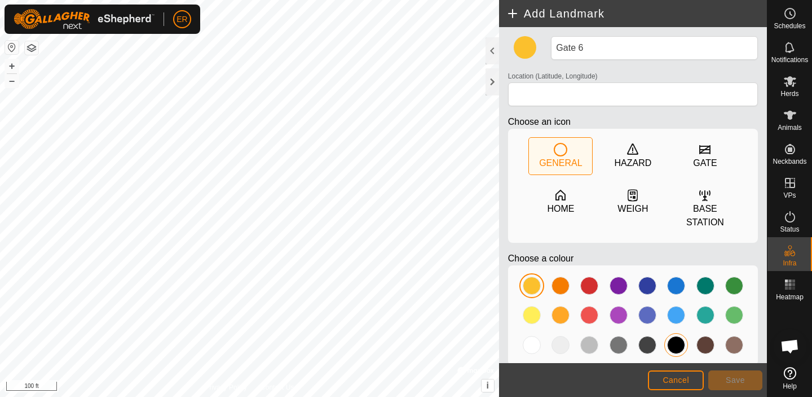
click at [669, 343] on div at bounding box center [676, 345] width 18 height 18
type input "45.958628, -79.720030"
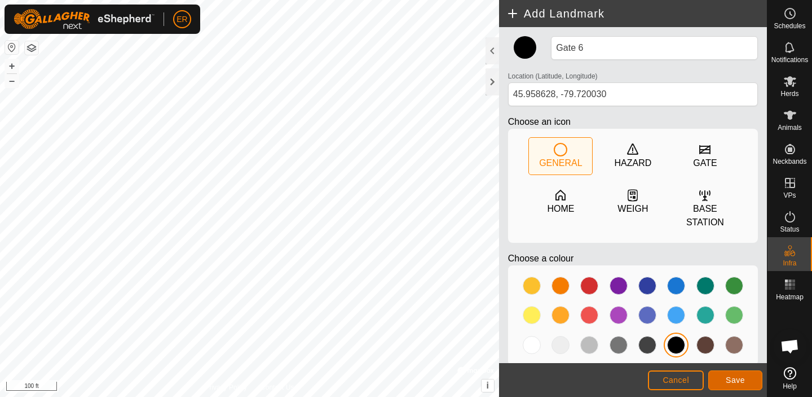
click at [730, 377] on span "Save" at bounding box center [735, 379] width 19 height 9
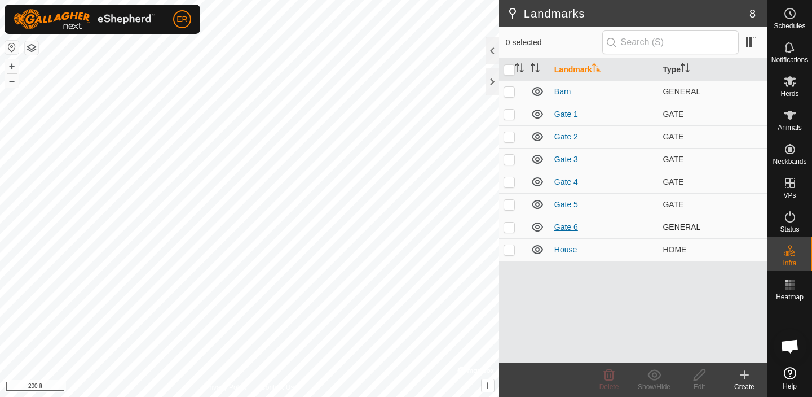
click at [571, 229] on link "Gate 6" at bounding box center [566, 226] width 24 height 9
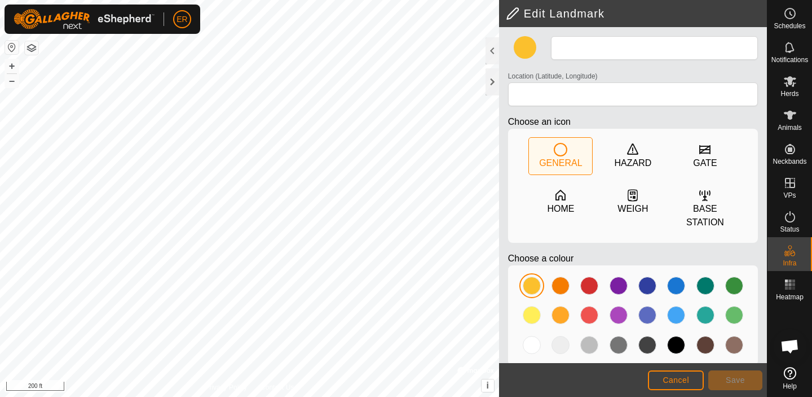
type input "Gate 6"
type input "45.958628, -79.720030"
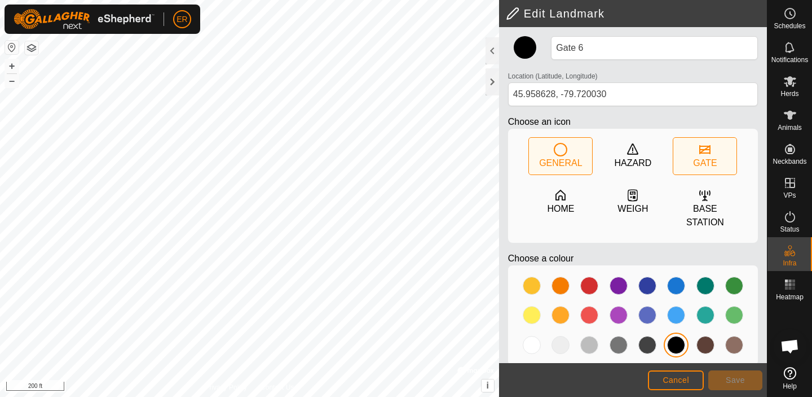
click at [693, 157] on div "GATE" at bounding box center [705, 163] width 24 height 14
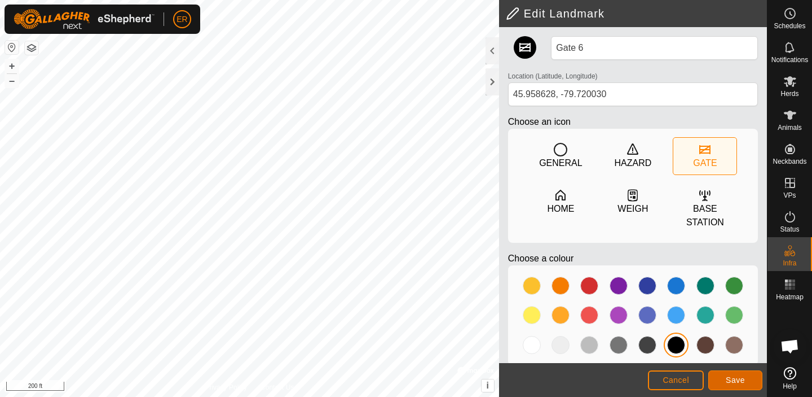
click at [728, 375] on span "Save" at bounding box center [735, 379] width 19 height 9
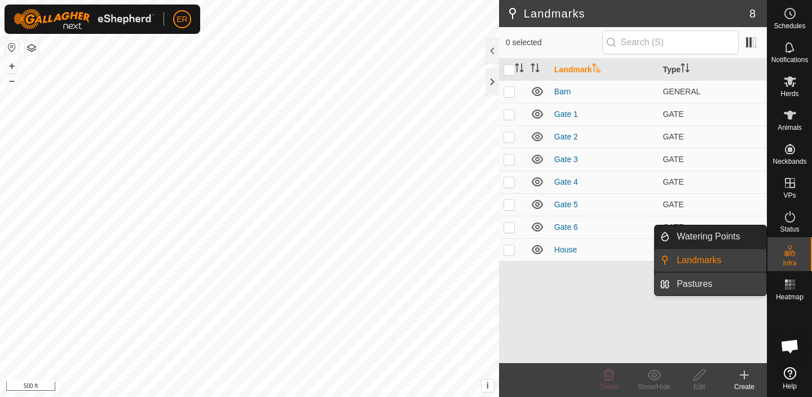
click at [721, 284] on link "Pastures" at bounding box center [718, 283] width 96 height 23
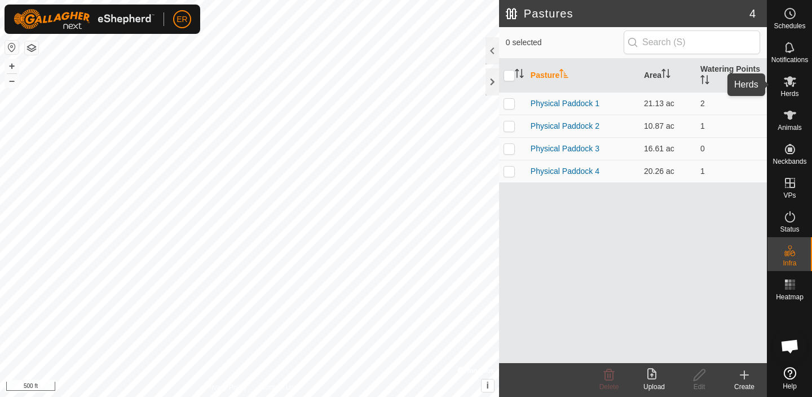
click at [792, 86] on icon at bounding box center [790, 81] width 14 height 14
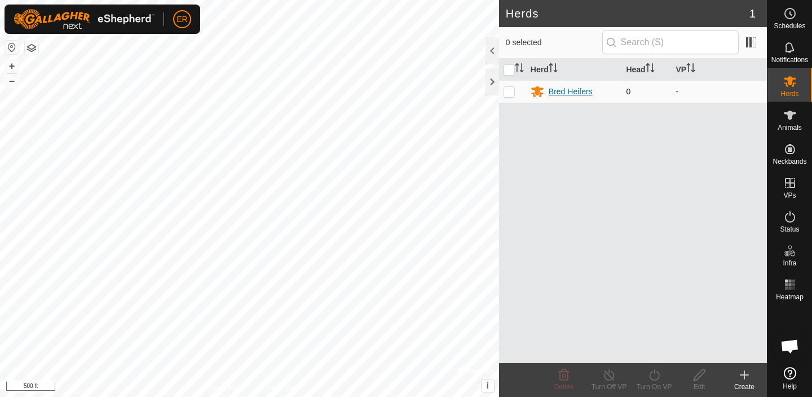
click at [575, 92] on div "Bred Heifers" at bounding box center [571, 92] width 44 height 12
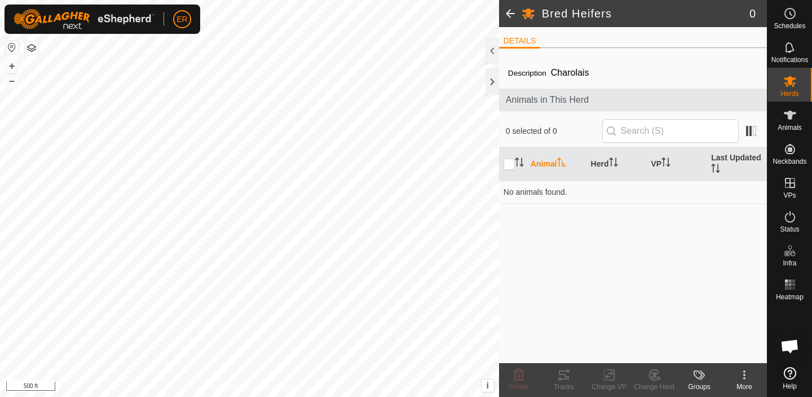
click at [552, 162] on th "Animal" at bounding box center [556, 164] width 60 height 34
click at [539, 164] on th "Animal" at bounding box center [556, 164] width 60 height 34
click at [516, 161] on icon "Activate to sort" at bounding box center [519, 161] width 9 height 9
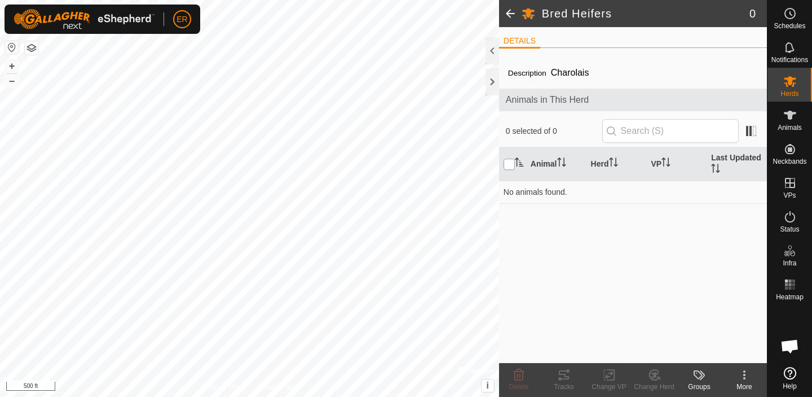
click at [510, 164] on input "checkbox" at bounding box center [509, 163] width 11 height 11
click at [533, 164] on th "Animal" at bounding box center [556, 164] width 60 height 34
click at [510, 162] on input "checkbox" at bounding box center [509, 163] width 11 height 11
click at [510, 166] on input "checkbox" at bounding box center [509, 163] width 11 height 11
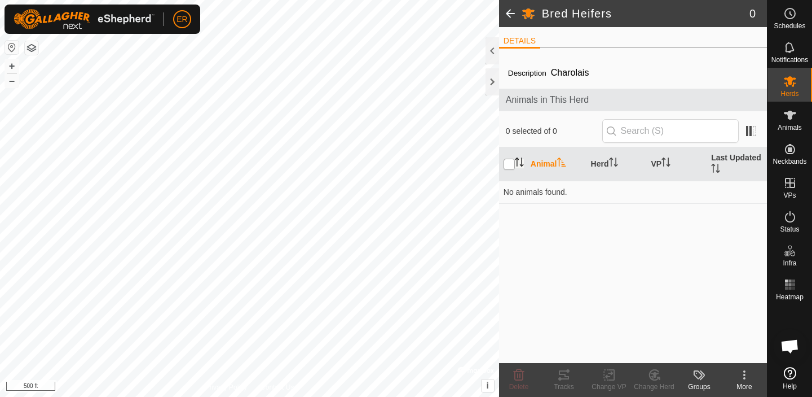
checkbox input "false"
click at [725, 162] on th "Last Updated" at bounding box center [737, 164] width 60 height 34
click at [720, 162] on th "Last Updated" at bounding box center [737, 164] width 60 height 34
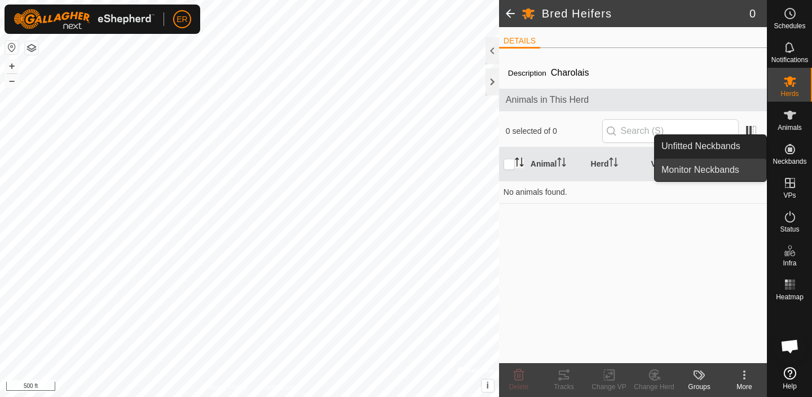
click at [711, 171] on link "Monitor Neckbands" at bounding box center [711, 169] width 112 height 23
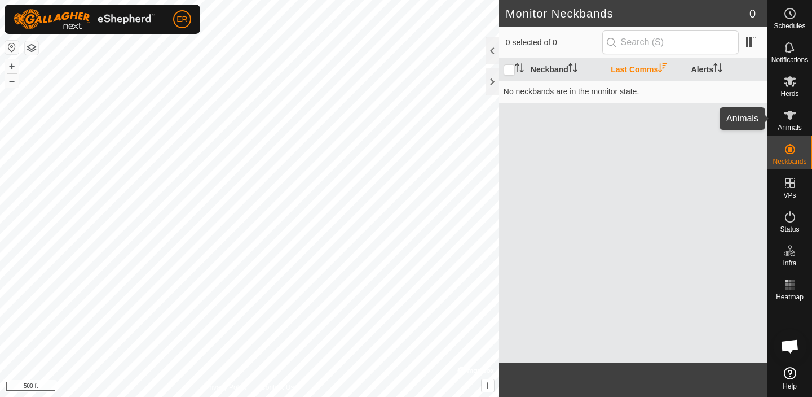
click at [794, 113] on icon at bounding box center [790, 115] width 12 height 9
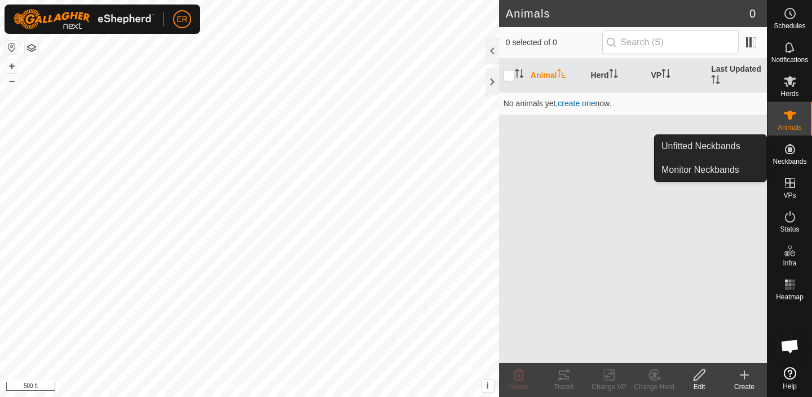
click at [789, 152] on icon at bounding box center [790, 149] width 14 height 14
click at [710, 140] on link "Unfitted Neckbands" at bounding box center [711, 146] width 112 height 23
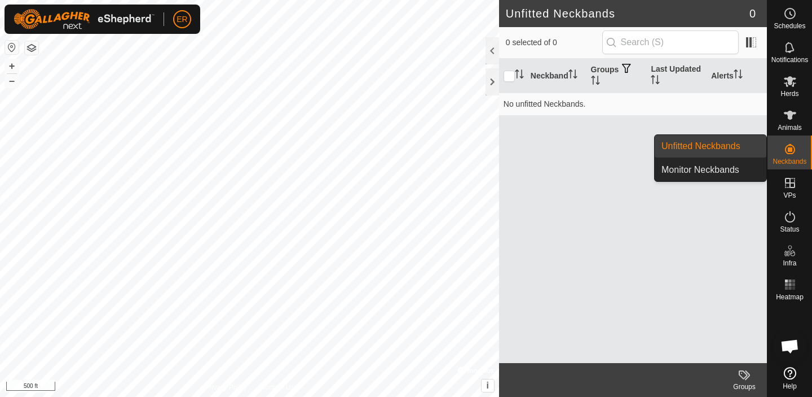
click at [724, 147] on link "Unfitted Neckbands" at bounding box center [711, 146] width 112 height 23
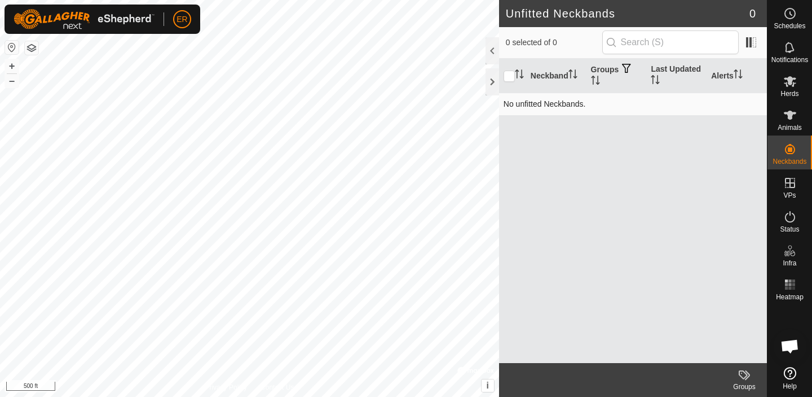
click at [508, 94] on div "Unfitted Neckbands 0 0 selected of 0 Neckband Groups Last Updated Alerts No unf…" at bounding box center [383, 198] width 767 height 397
click at [393, 0] on html "ER Schedules Notifications Herds Animals Neckbands VPs Status Infra Heatmap Hel…" at bounding box center [406, 198] width 812 height 397
click at [30, 47] on button "button" at bounding box center [32, 48] width 14 height 14
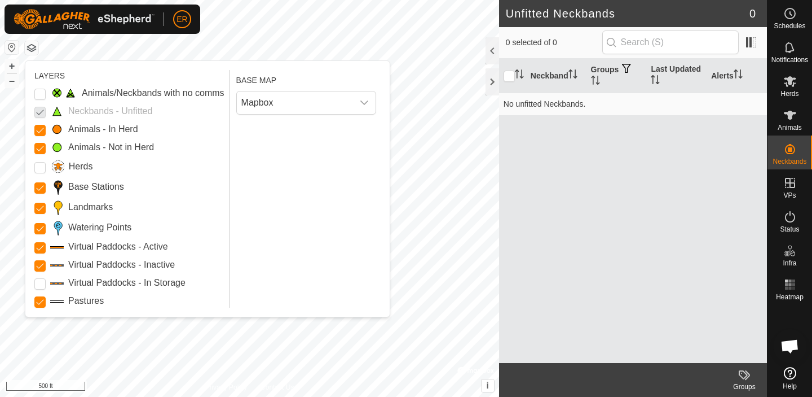
click at [41, 111] on p-checkbox at bounding box center [39, 111] width 11 height 14
click at [10, 50] on button "button" at bounding box center [12, 48] width 14 height 14
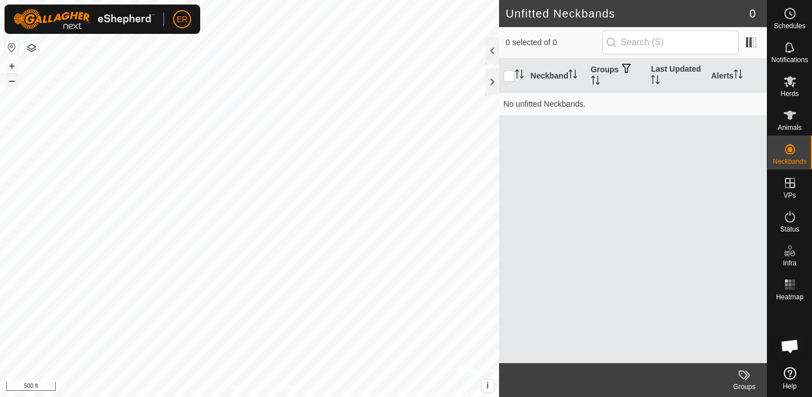
click at [9, 82] on button "–" at bounding box center [12, 81] width 14 height 14
click at [10, 67] on button "+" at bounding box center [12, 66] width 14 height 14
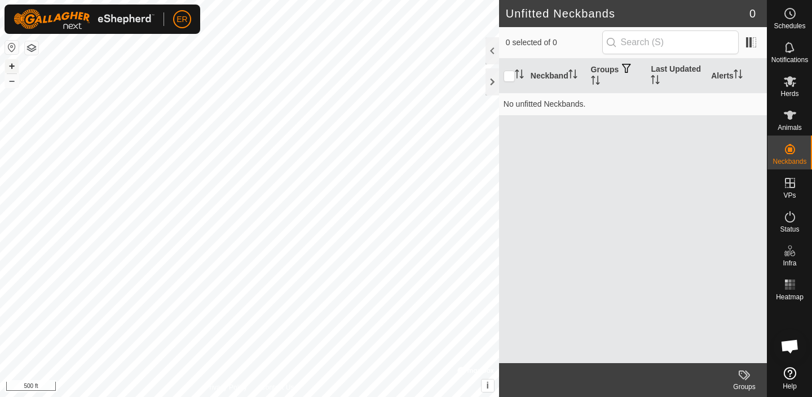
click at [10, 67] on button "+" at bounding box center [12, 66] width 14 height 14
click at [37, 49] on button "button" at bounding box center [32, 48] width 14 height 14
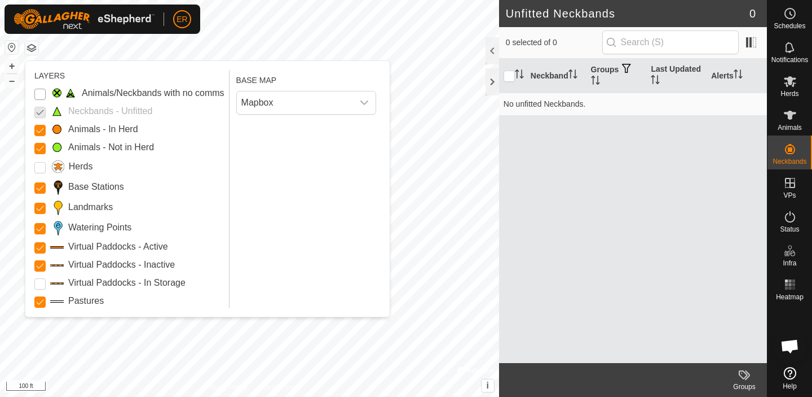
click at [42, 94] on Issue "Animals/Neckbands with no comms" at bounding box center [39, 94] width 11 height 11
click at [41, 94] on Issue "Animals/Neckbands with no comms" at bounding box center [39, 94] width 11 height 11
click at [39, 94] on Issue "Animals/Neckbands with no comms" at bounding box center [39, 94] width 11 height 11
click at [39, 112] on p-checkbox at bounding box center [39, 111] width 11 height 14
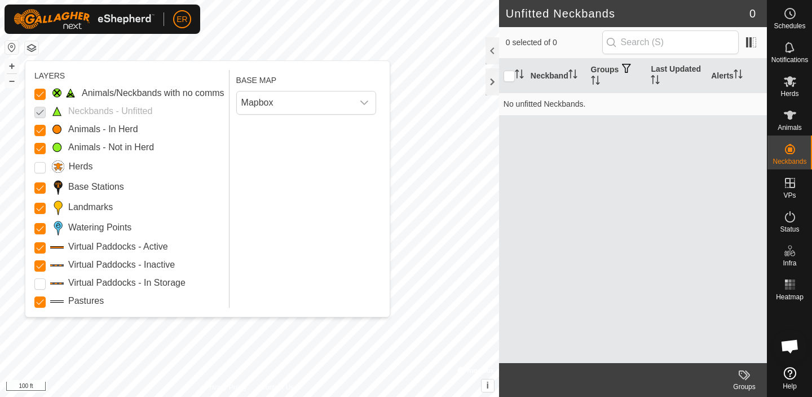
click at [64, 109] on div "Neckbands - Unfitted" at bounding box center [129, 111] width 190 height 14
